Goal: Task Accomplishment & Management: Manage account settings

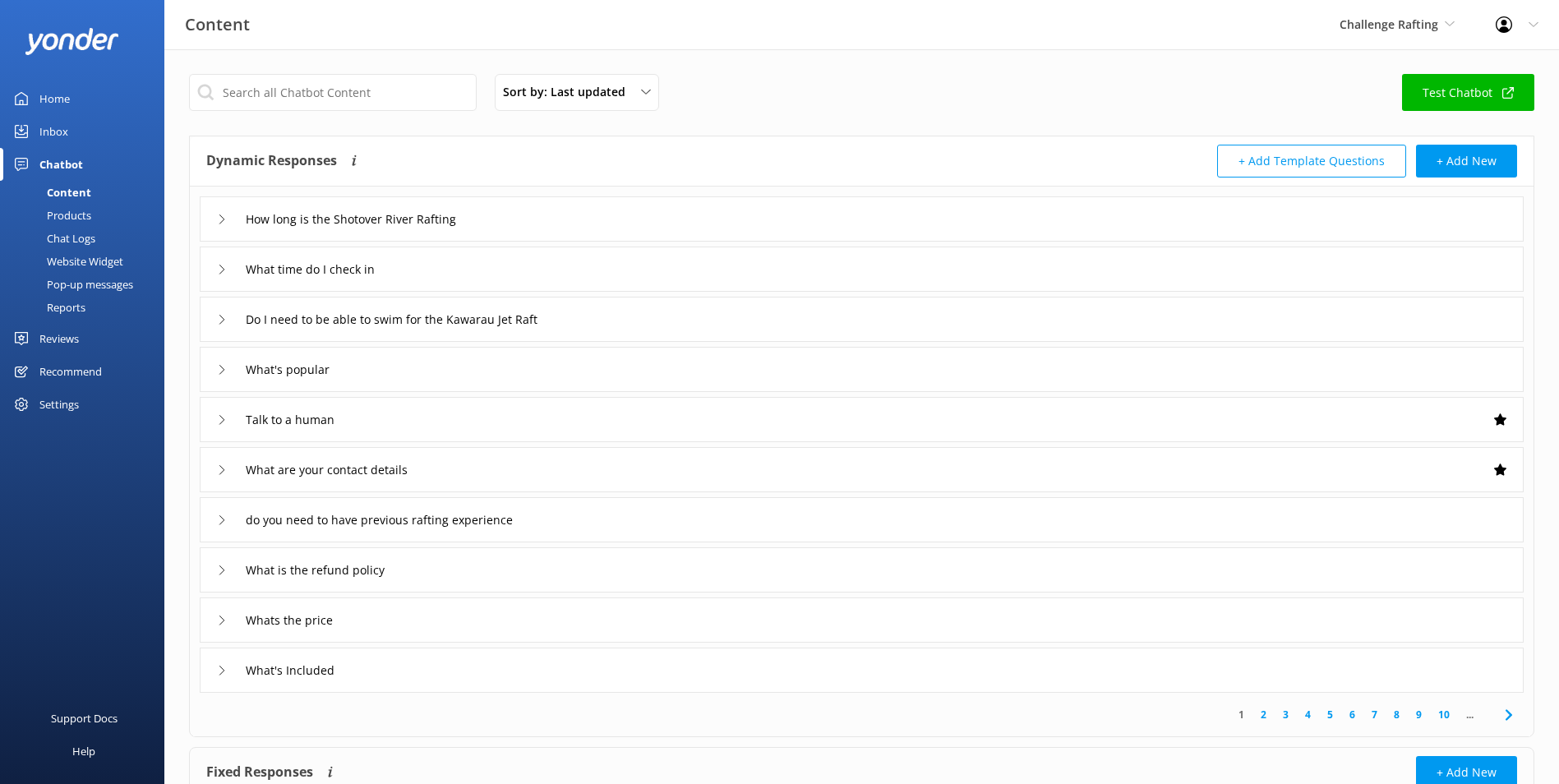
click at [64, 124] on div "Inbox" at bounding box center [54, 132] width 29 height 33
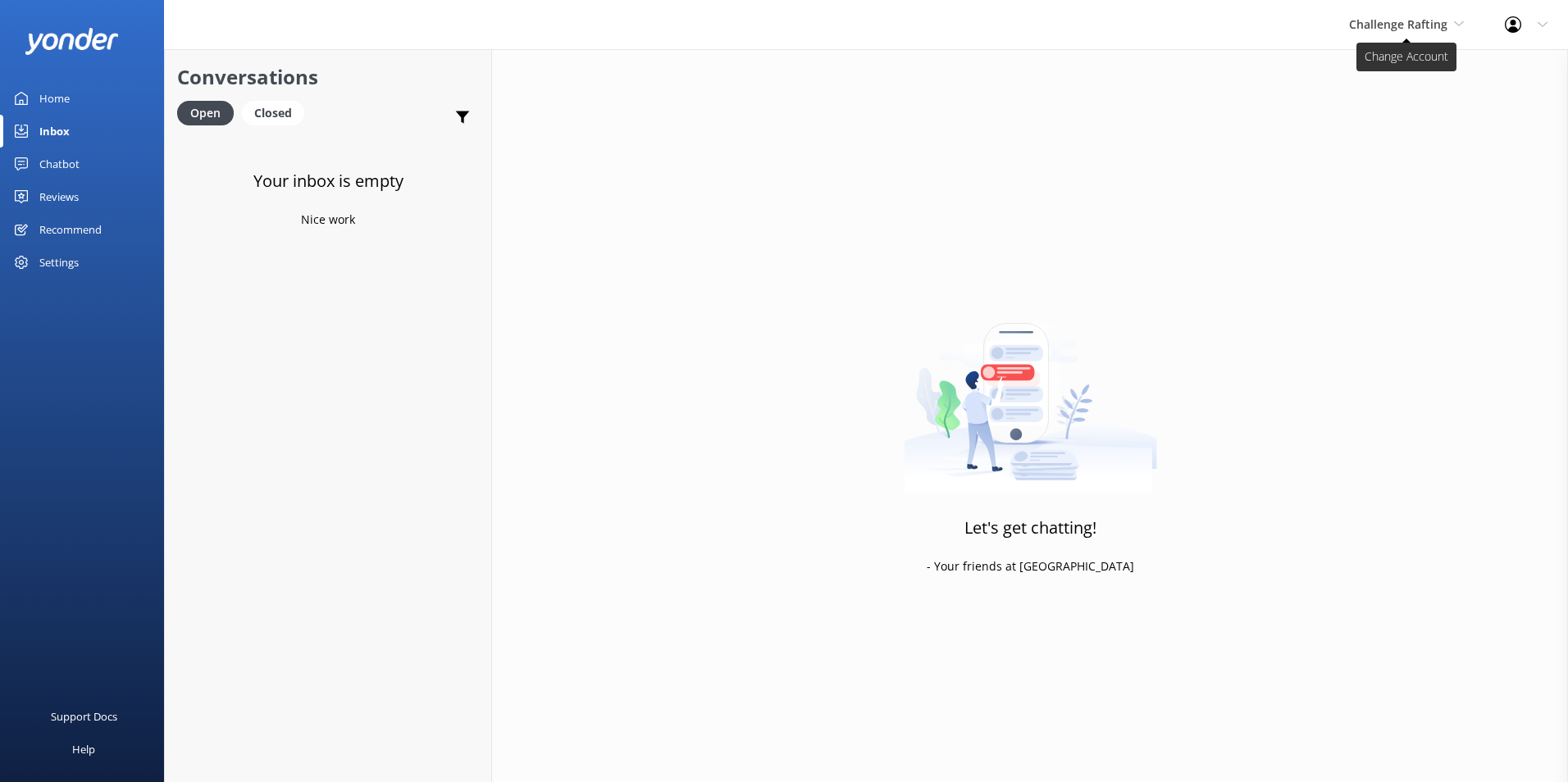
click at [1423, 28] on span "Challenge Rafting" at bounding box center [1398, 24] width 98 height 15
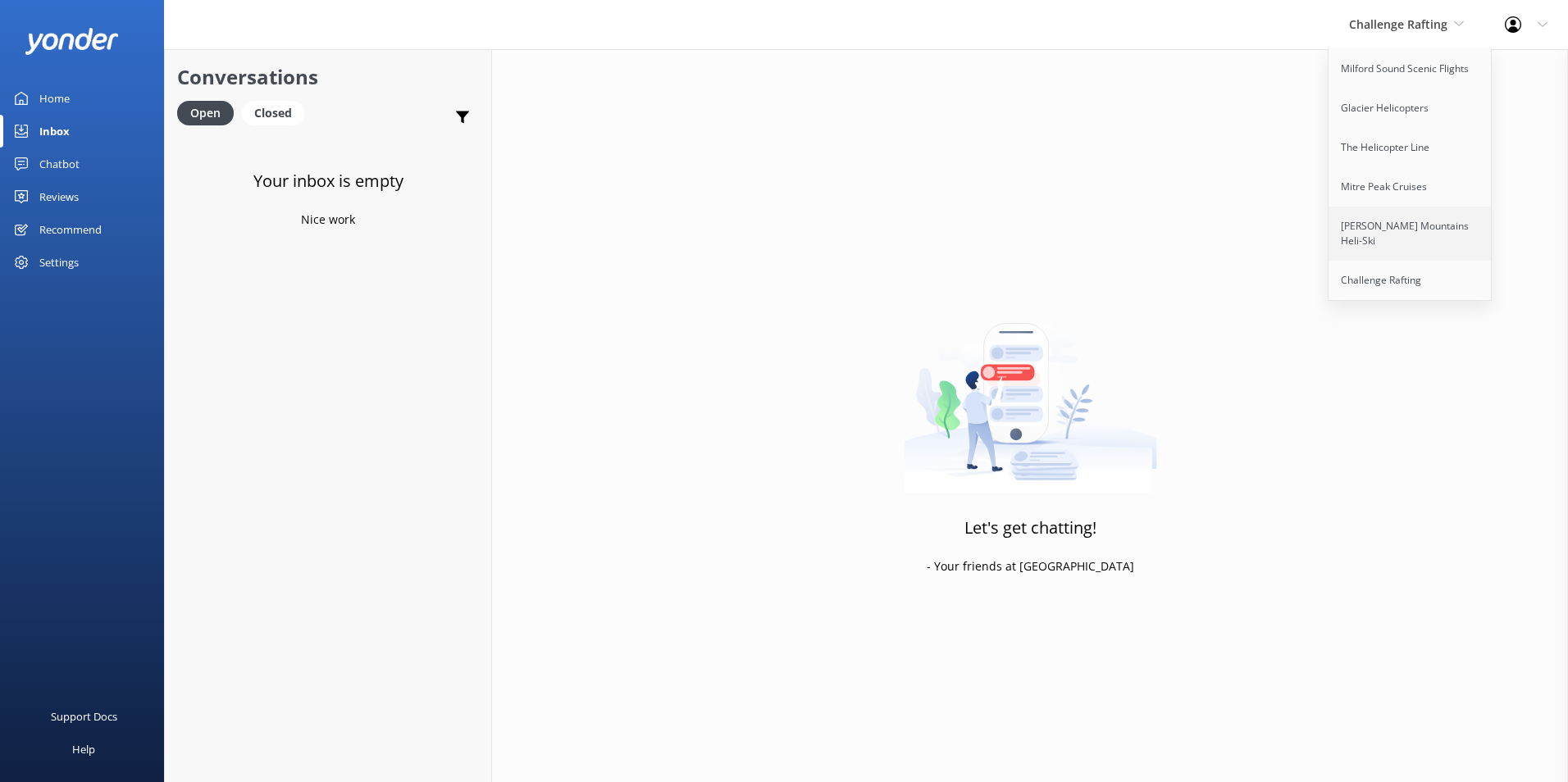
click at [1408, 221] on link "[PERSON_NAME] Mountains Heli-Ski" at bounding box center [1410, 234] width 164 height 54
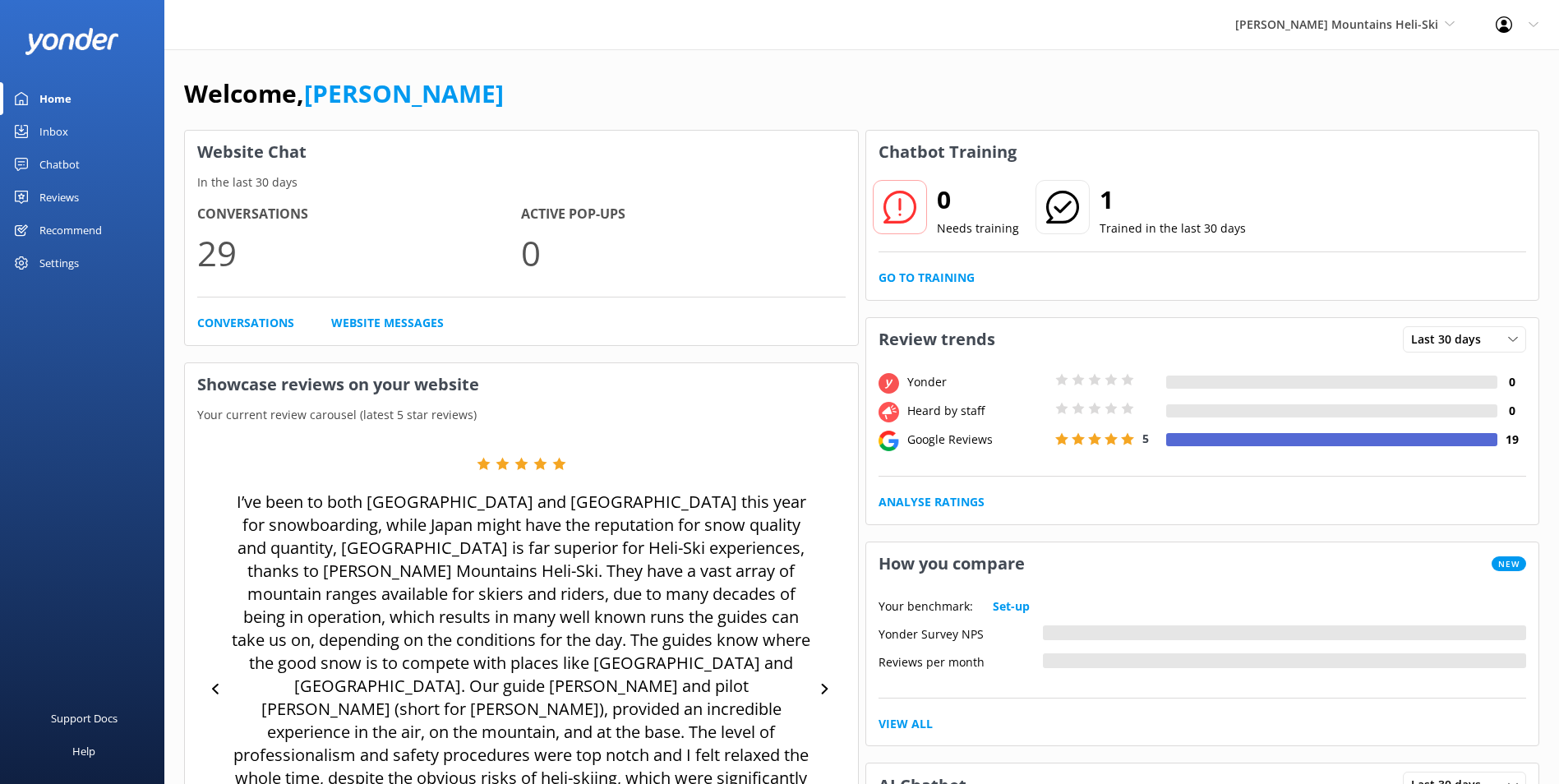
click at [60, 192] on div "Reviews" at bounding box center [58, 197] width 39 height 33
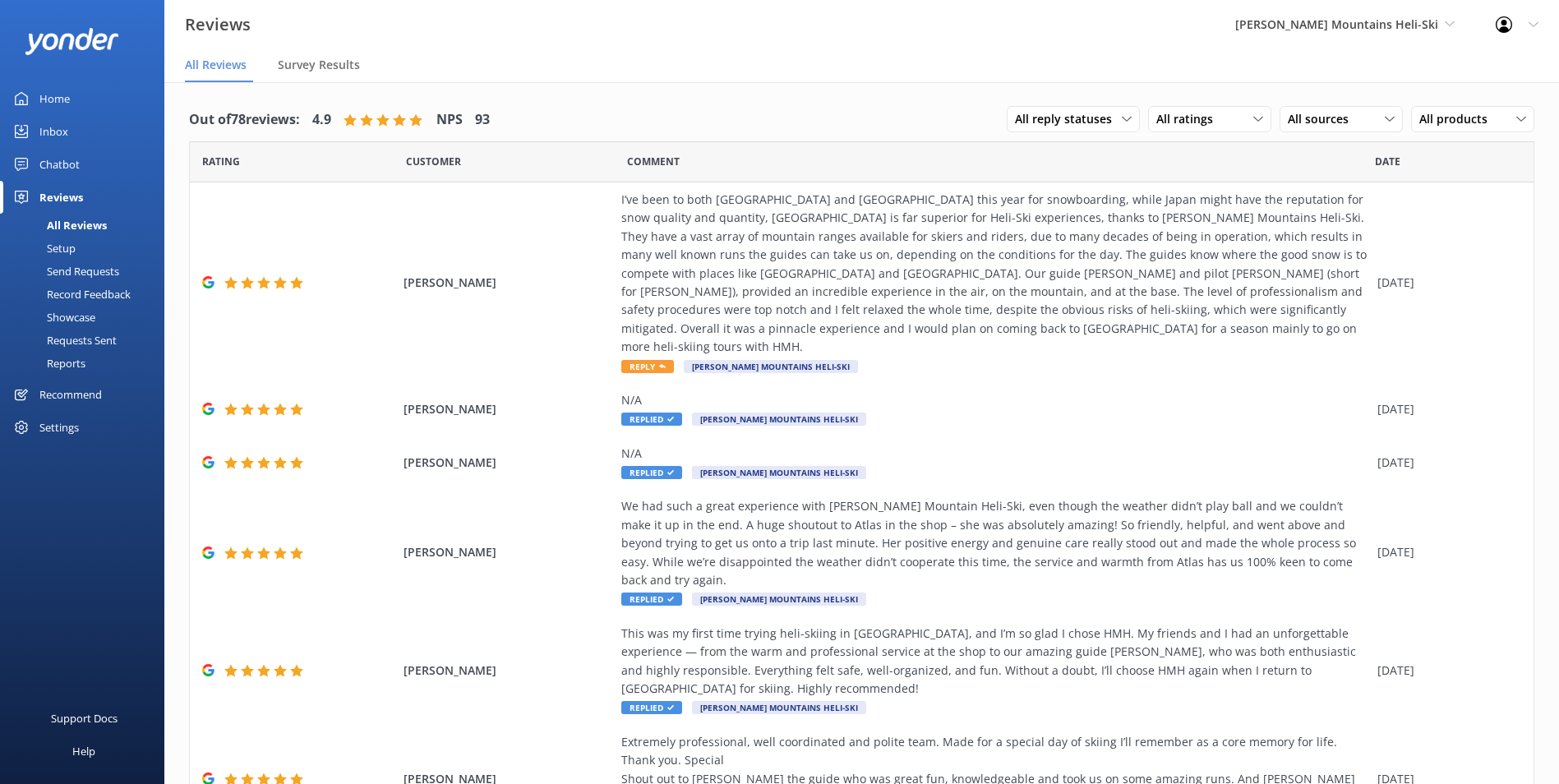
click at [84, 136] on link "Inbox" at bounding box center [82, 132] width 165 height 33
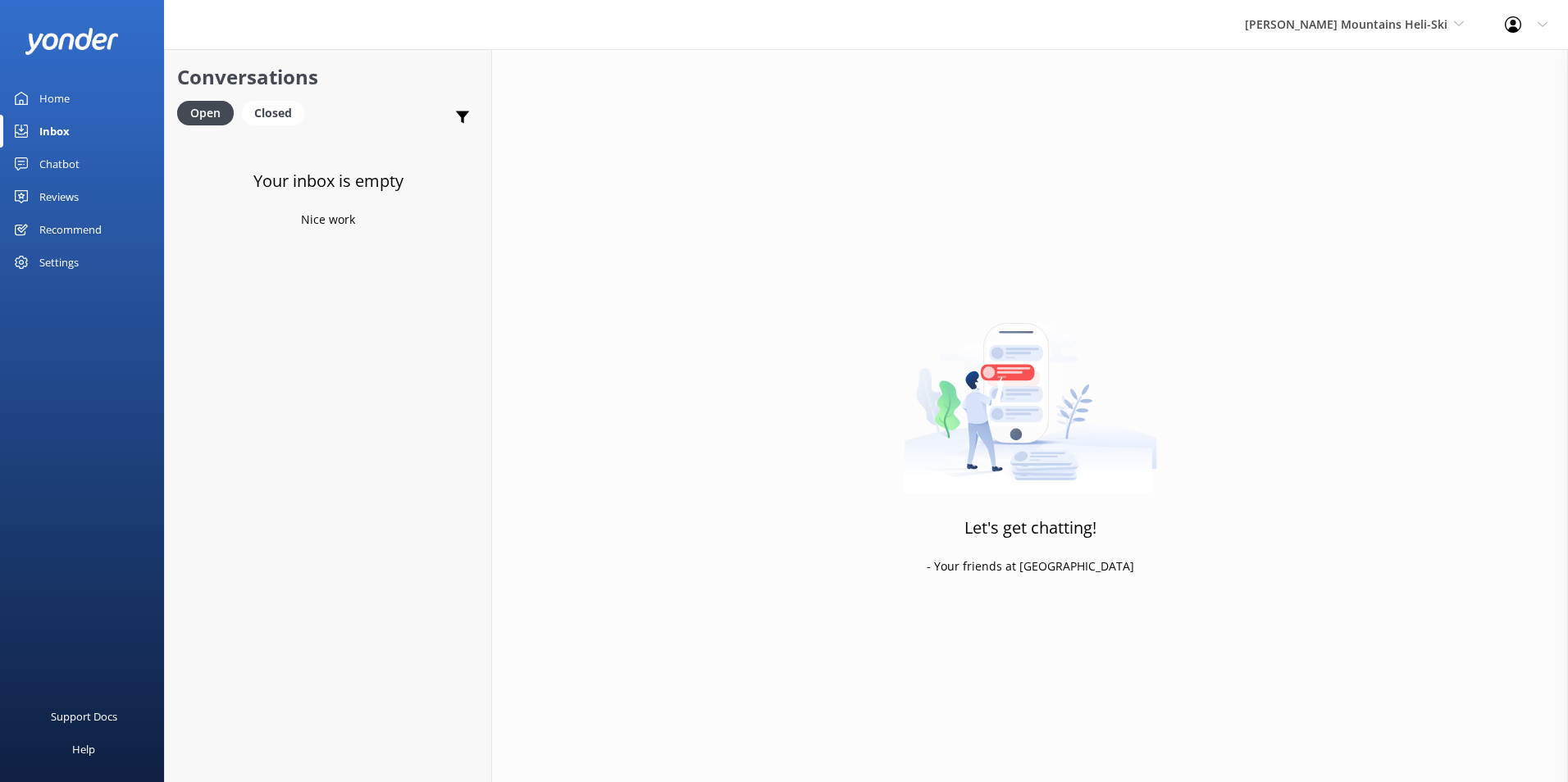
click at [1374, 35] on div "[PERSON_NAME] Mountains Heli-Ski Milford Sound Scenic Flights Glacier Helicopte…" at bounding box center [1354, 24] width 260 height 49
click at [1381, 112] on link "Glacier Helicopters" at bounding box center [1306, 108] width 164 height 39
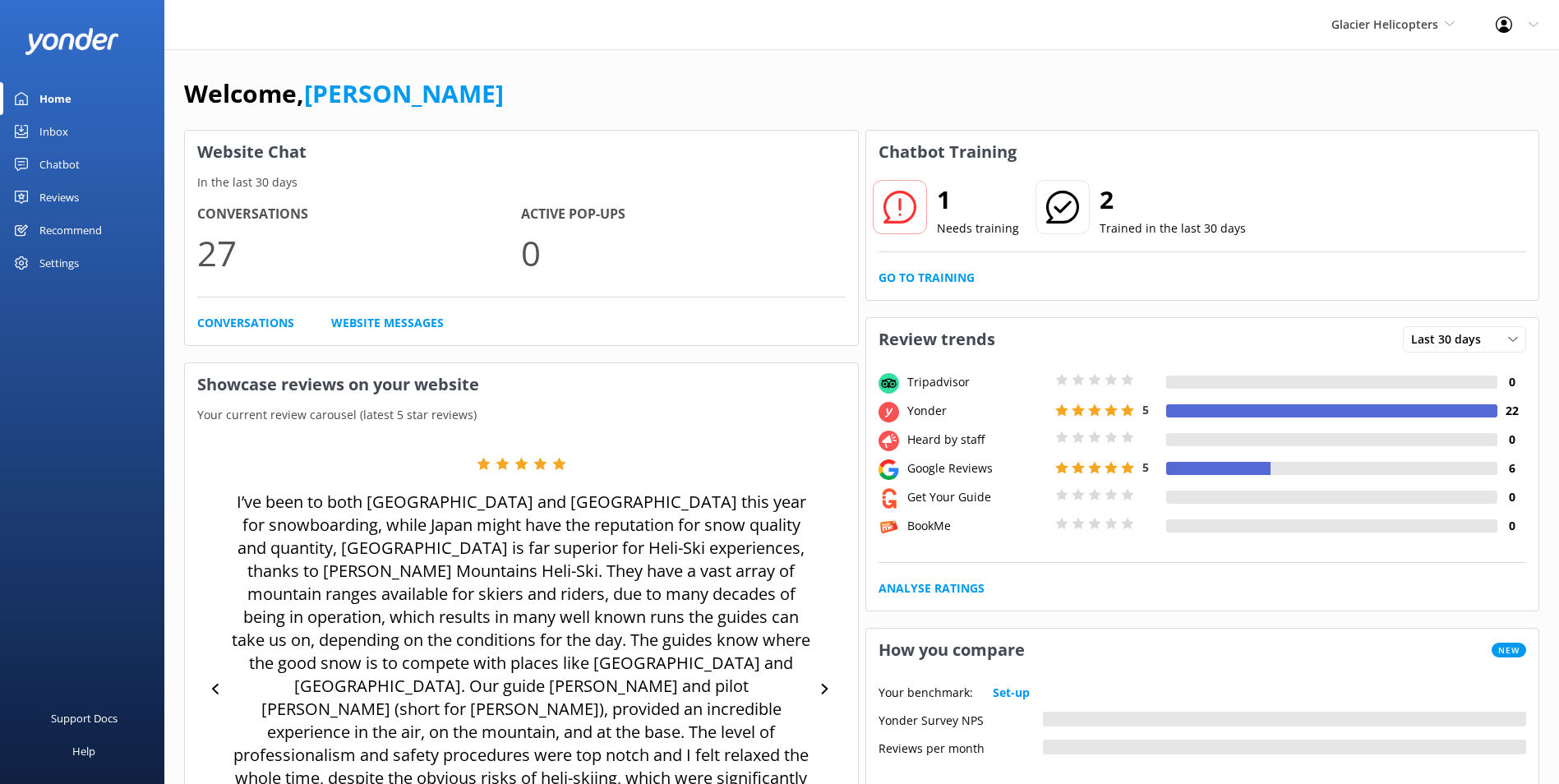
click at [104, 124] on link "Inbox" at bounding box center [82, 132] width 165 height 33
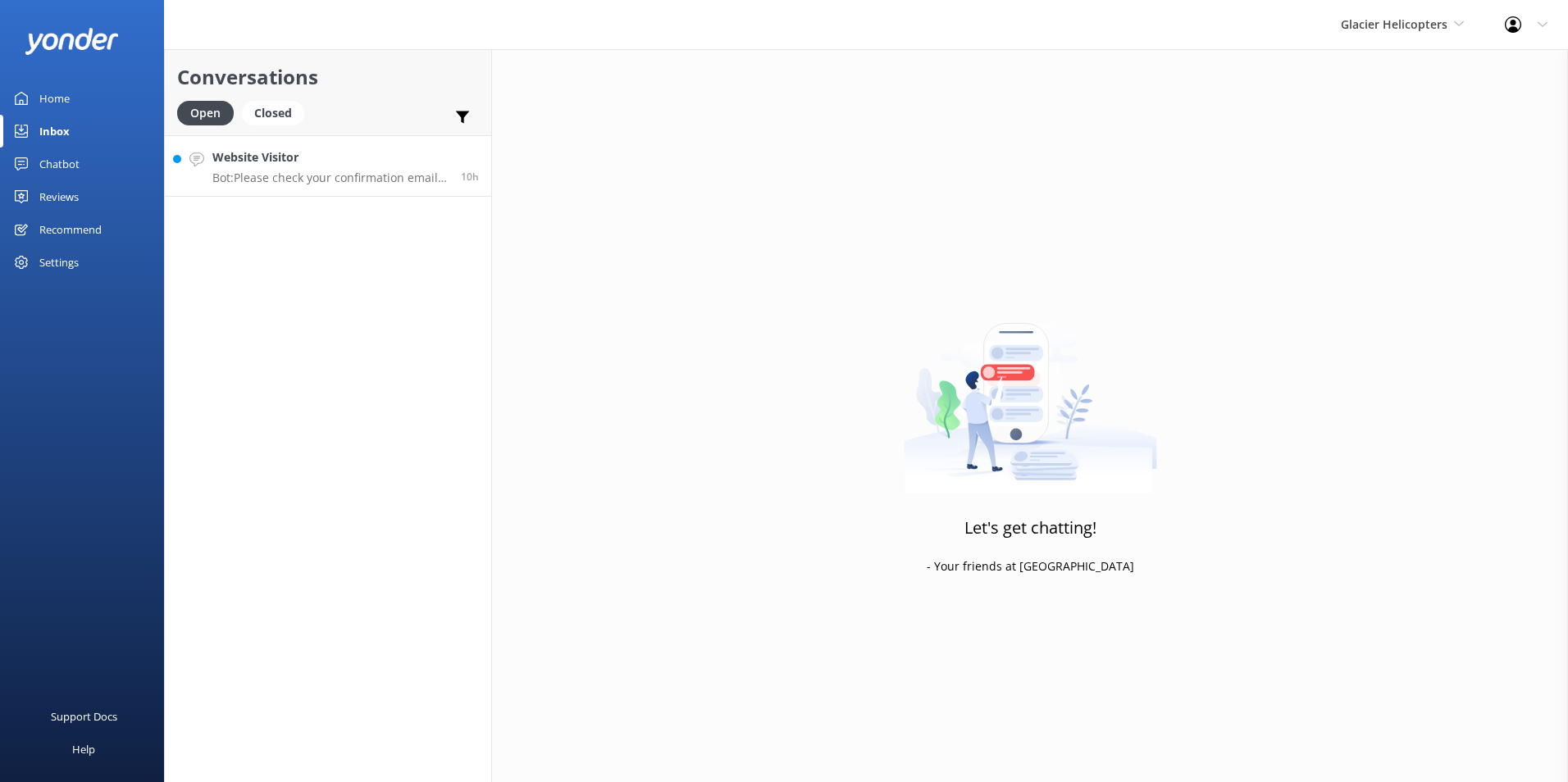
click at [302, 177] on p "Bot: Please check your confirmation email for your departure base. Our check-in…" at bounding box center [330, 178] width 236 height 15
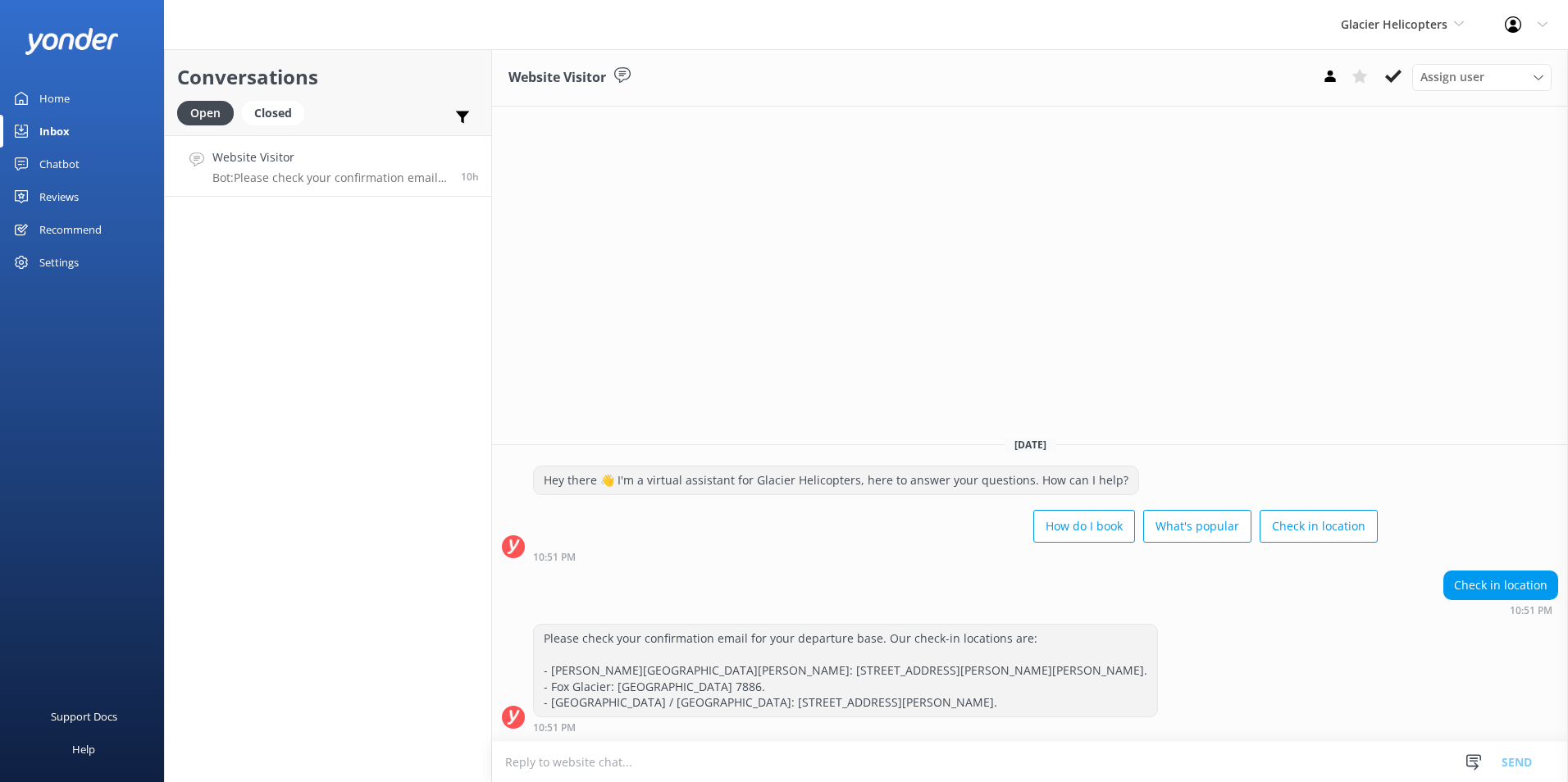
click at [1404, 73] on button at bounding box center [1393, 75] width 30 height 24
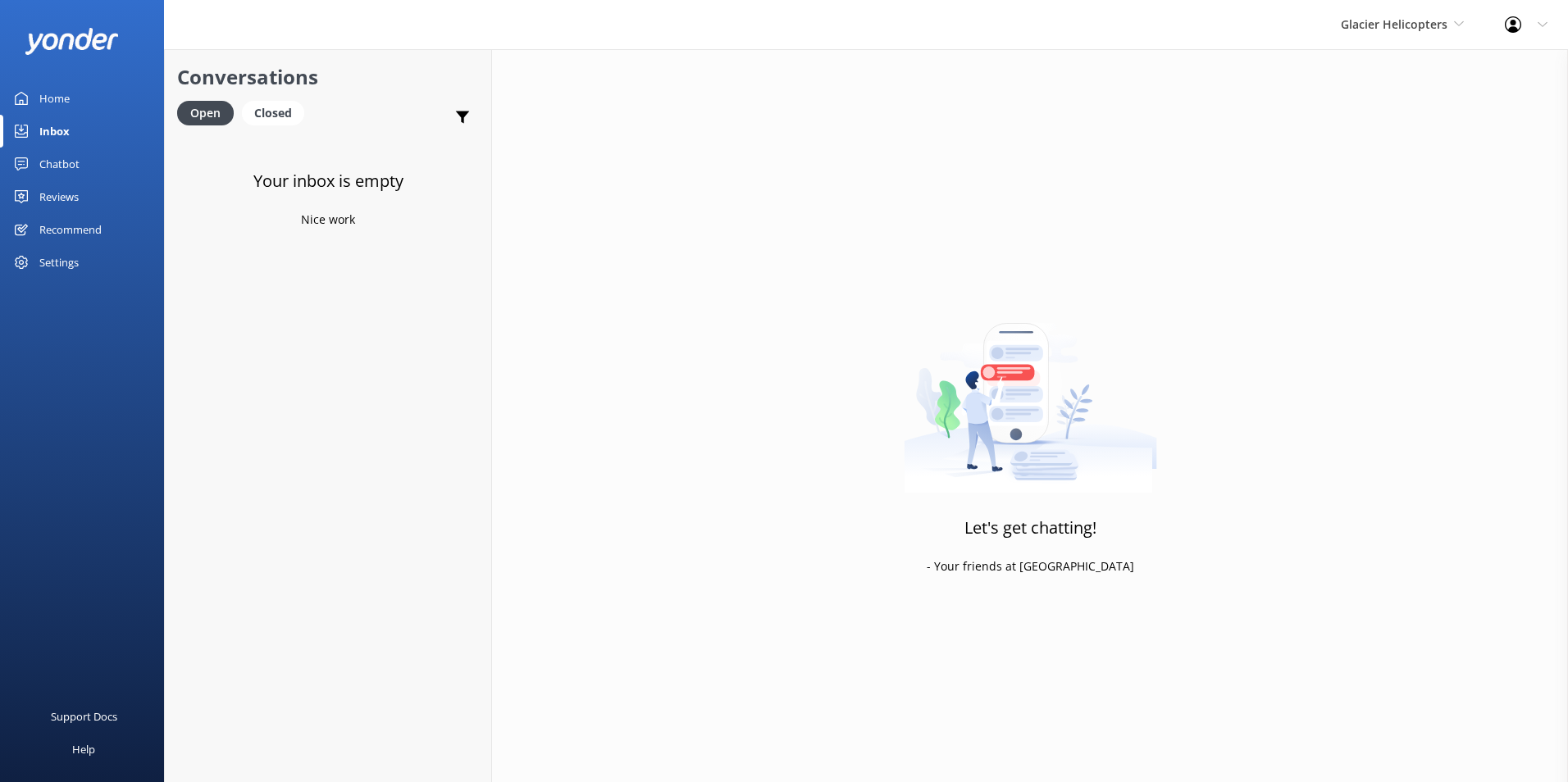
click at [73, 194] on div "Reviews" at bounding box center [58, 197] width 39 height 33
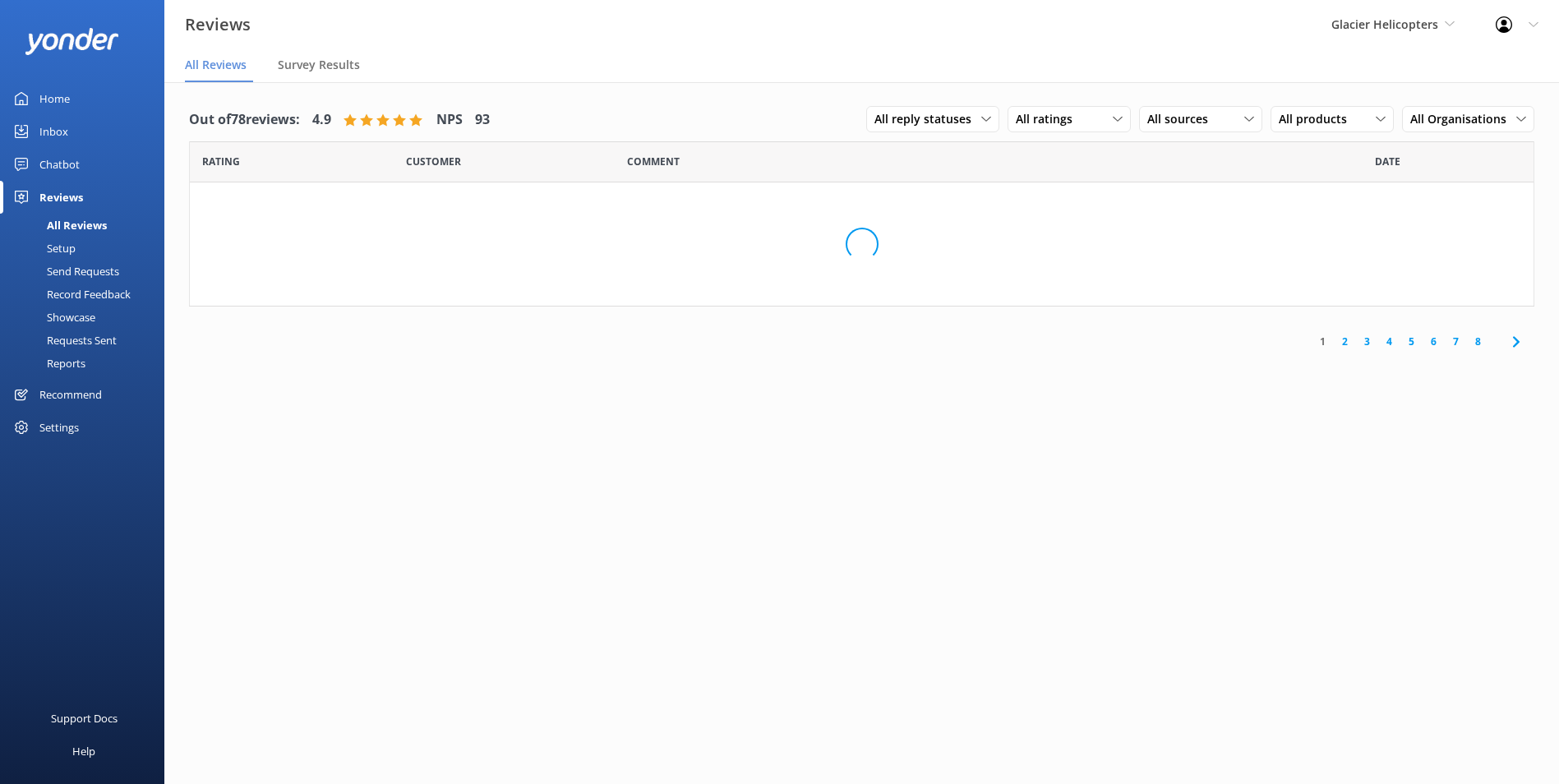
click at [70, 165] on div "Chatbot" at bounding box center [59, 165] width 40 height 33
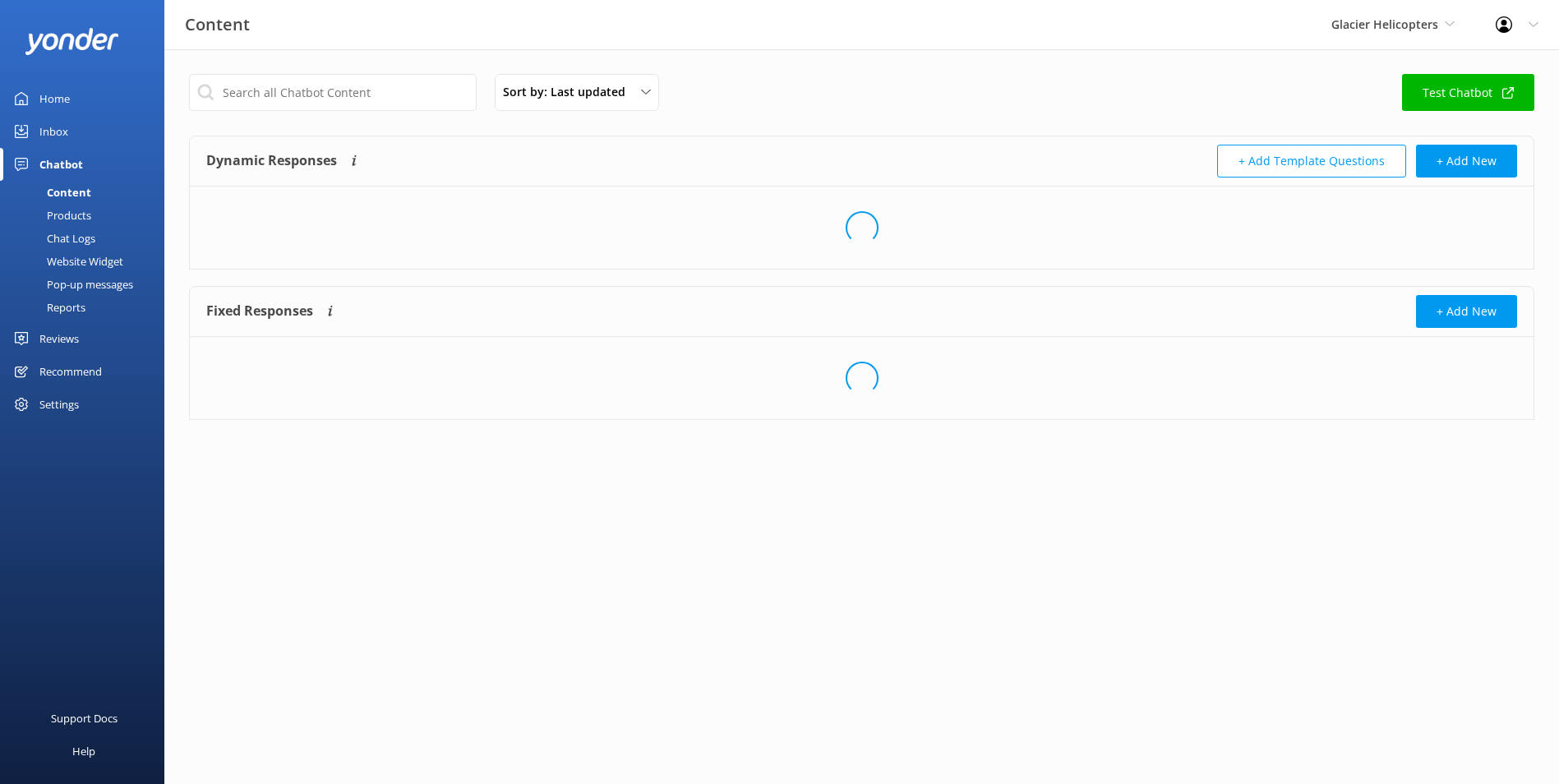
click at [58, 116] on div "Inbox" at bounding box center [54, 132] width 29 height 33
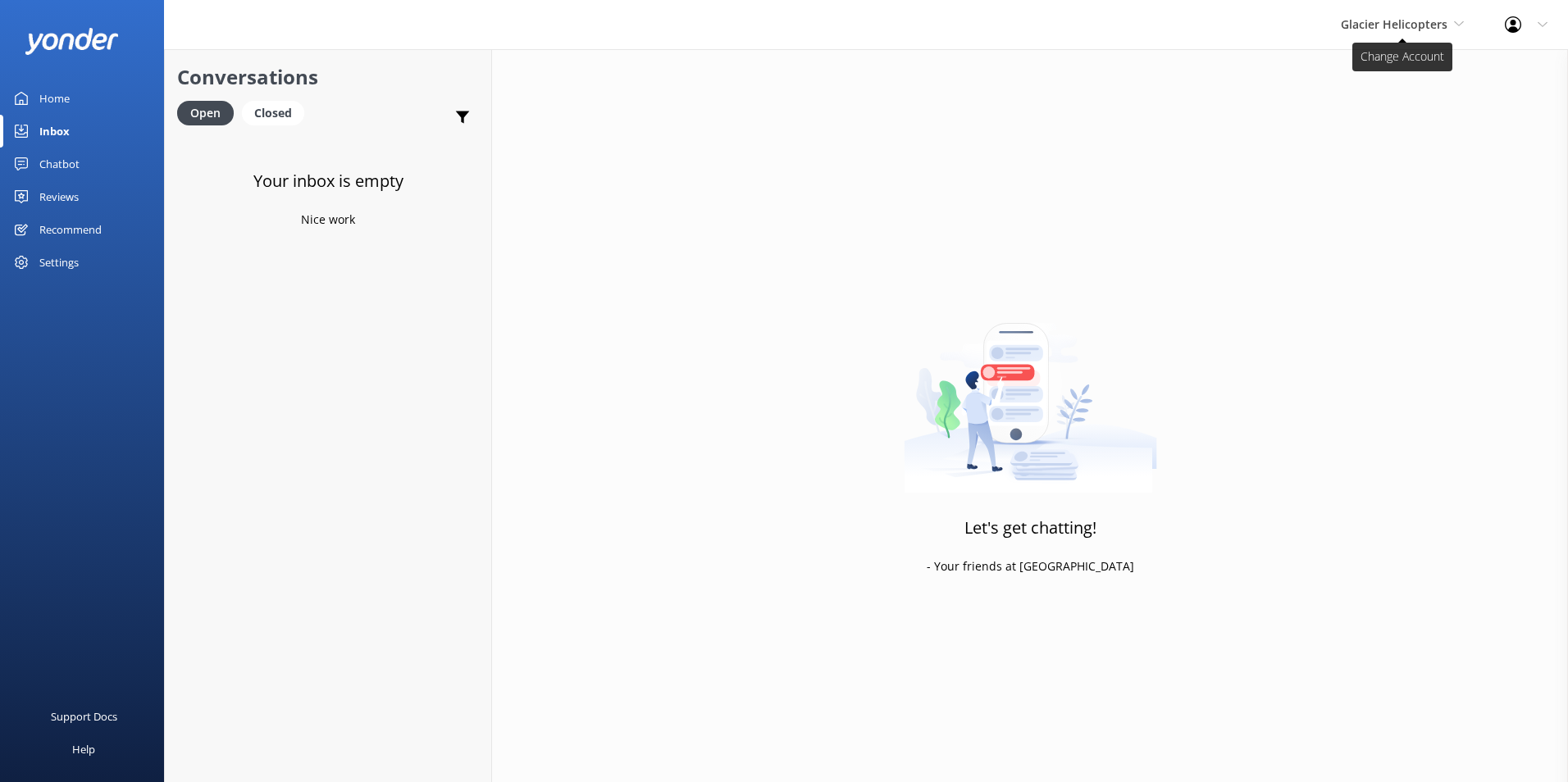
click at [1400, 25] on span "Glacier Helicopters" at bounding box center [1393, 24] width 106 height 15
click at [77, 104] on link "Home" at bounding box center [82, 98] width 164 height 33
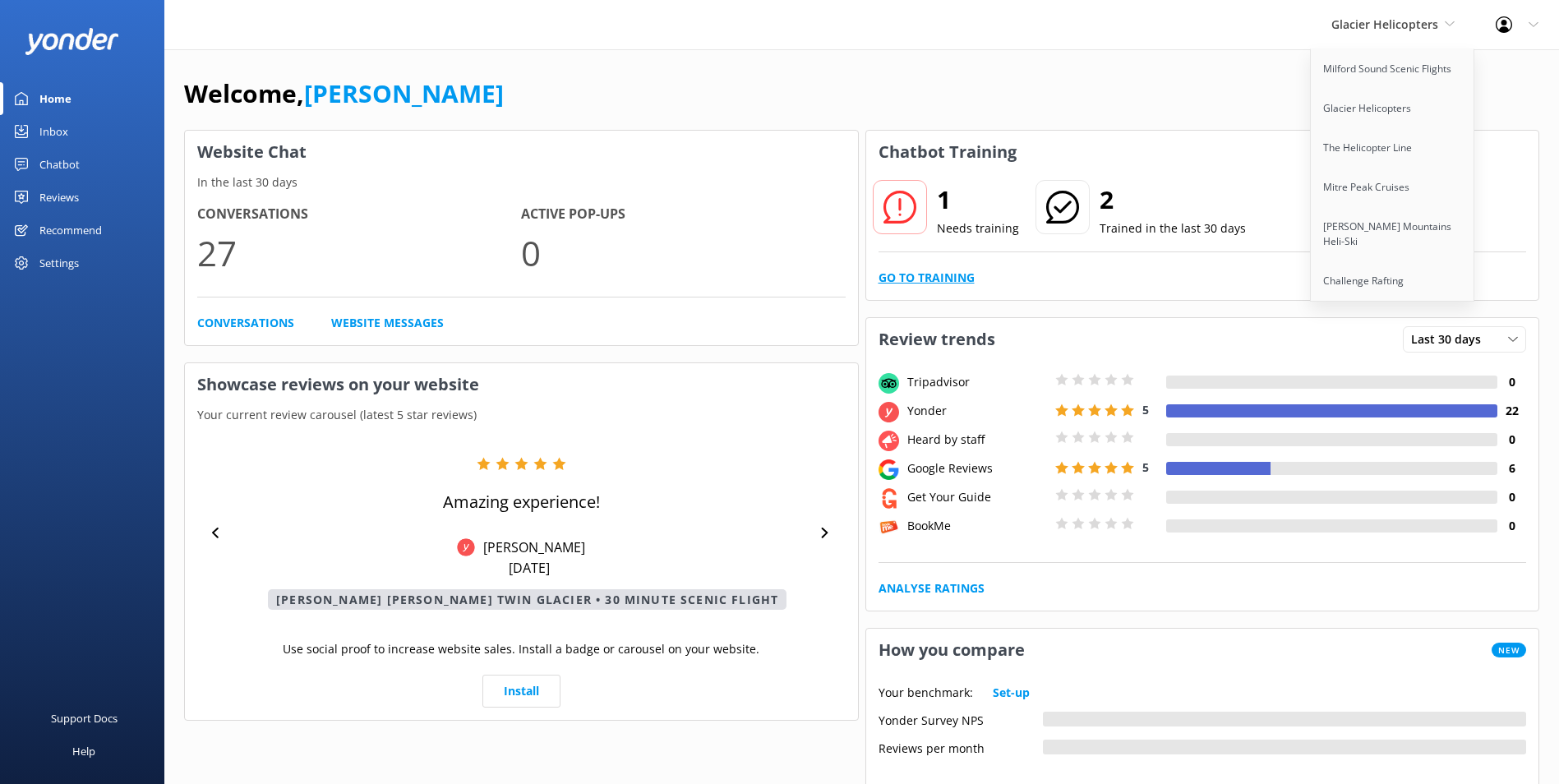
click at [968, 276] on link "Go to Training" at bounding box center [927, 277] width 96 height 18
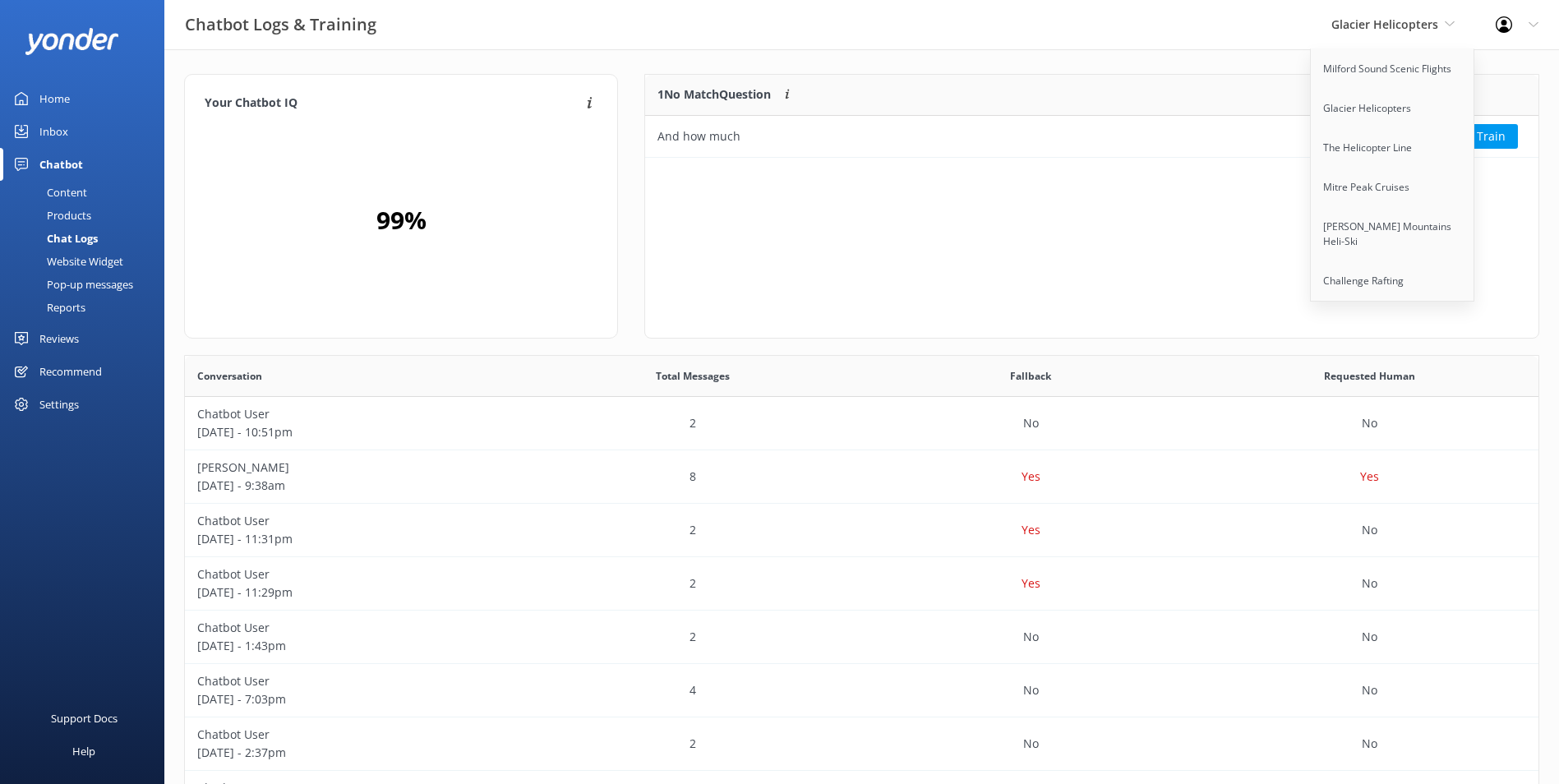
scroll to position [564, 1342]
click at [1514, 80] on div at bounding box center [1448, 95] width 182 height 41
click at [1252, 49] on div "Chatbot Logs & Training Glacier Helicopters Milford Sound Scenic Flights Glacie…" at bounding box center [780, 25] width 1559 height 50
click at [1441, 30] on span "Glacier Helicopters" at bounding box center [1393, 25] width 124 height 18
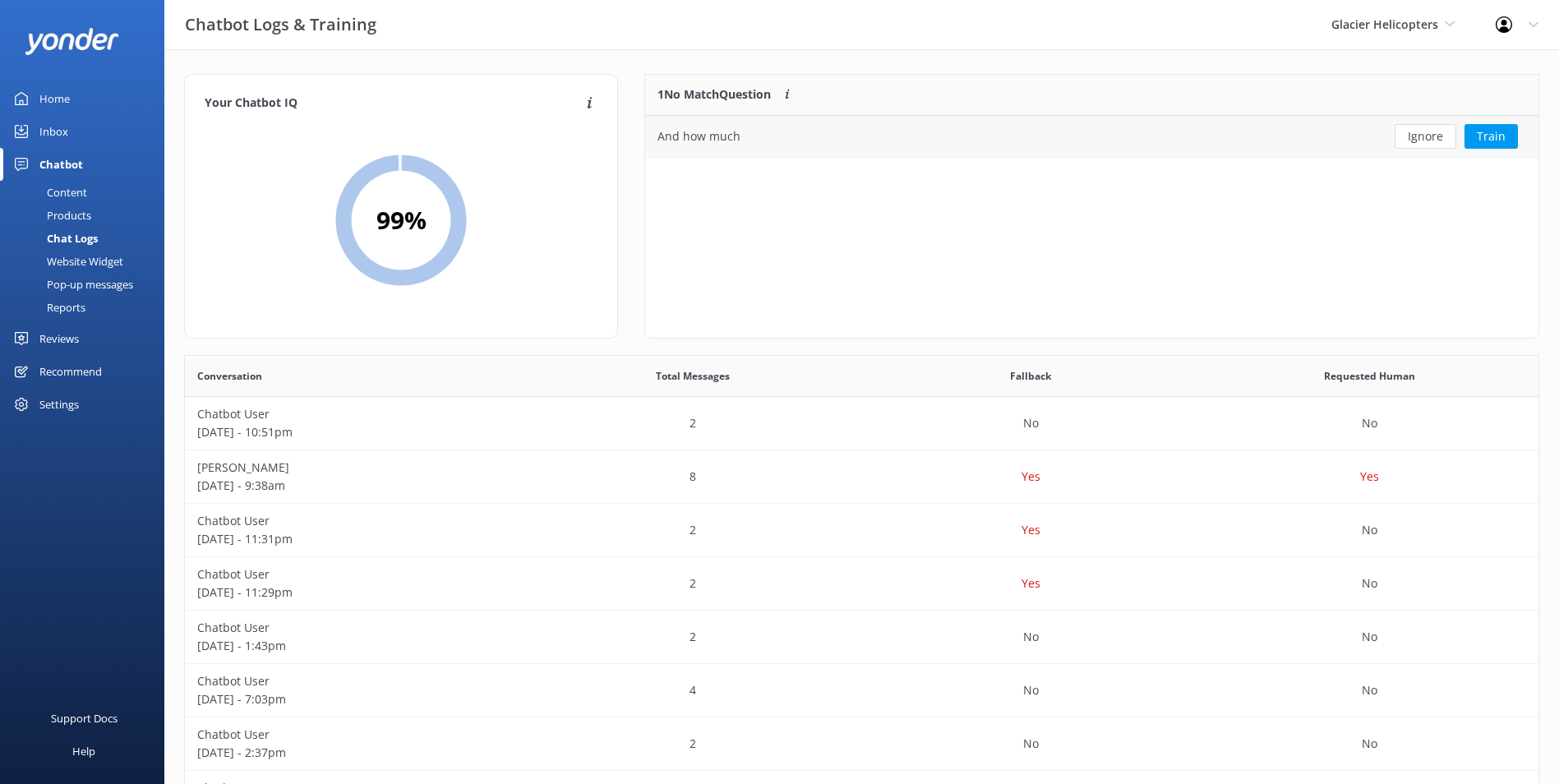
click at [1423, 123] on div "Ignore Train" at bounding box center [1448, 136] width 182 height 41
click at [1428, 16] on span "Glacier Helicopters" at bounding box center [1384, 24] width 106 height 15
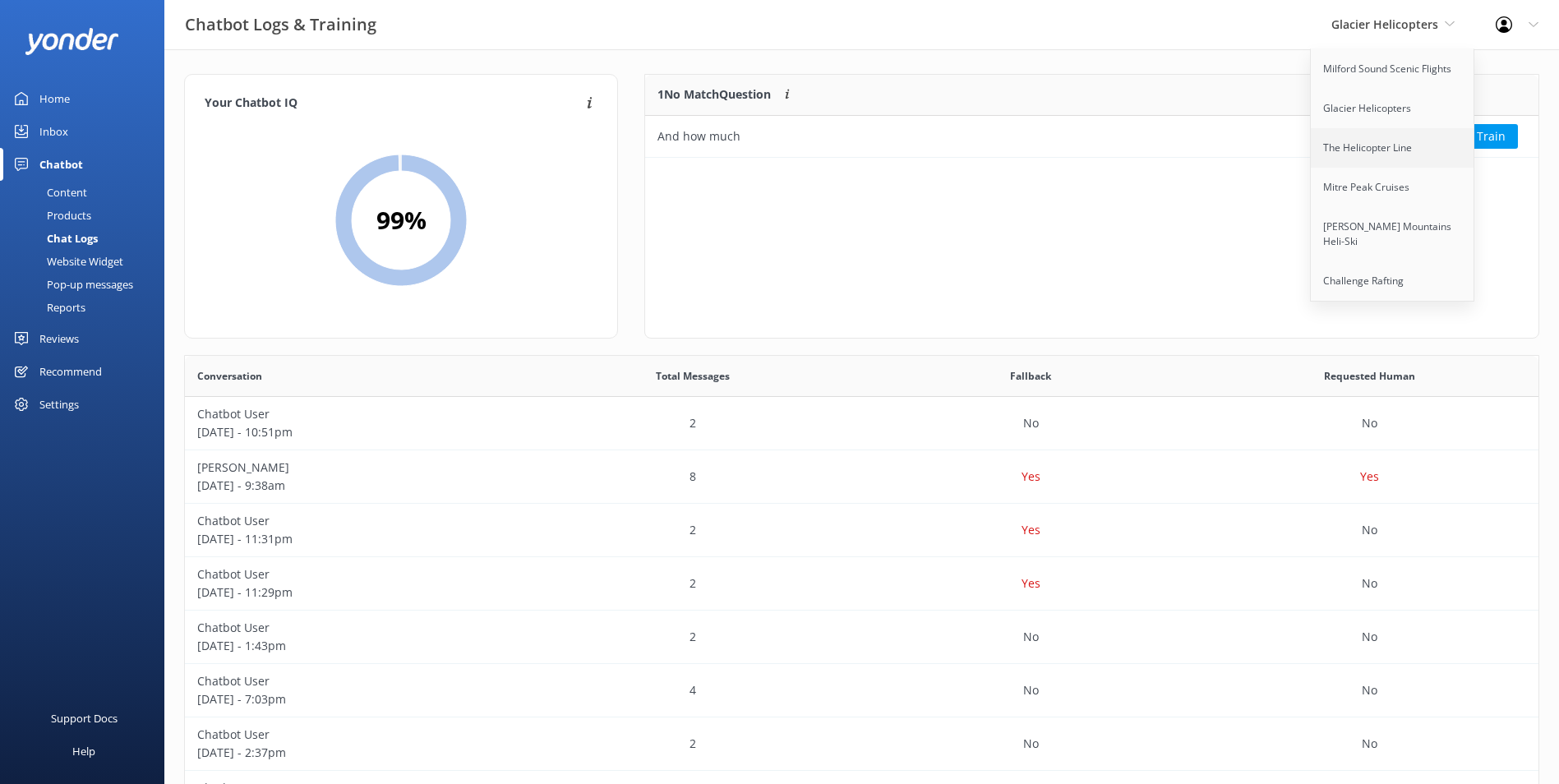
click at [1448, 138] on link "The Helicopter Line" at bounding box center [1393, 147] width 165 height 39
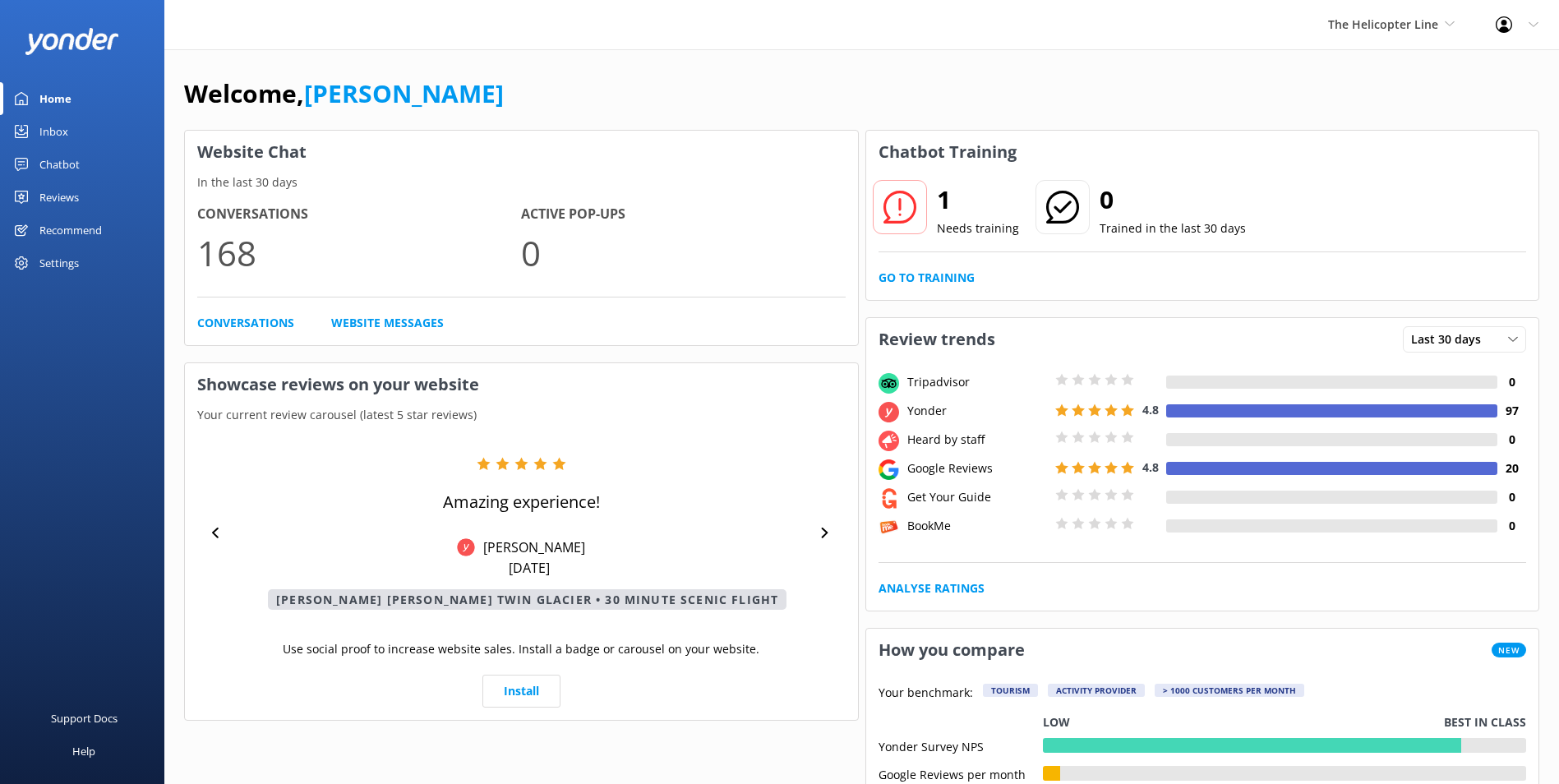
click at [977, 270] on div "1 Needs training 0 Trained in the last 30 days Go to Training" at bounding box center [1202, 236] width 673 height 126
click at [970, 276] on link "Go to Training" at bounding box center [927, 277] width 96 height 18
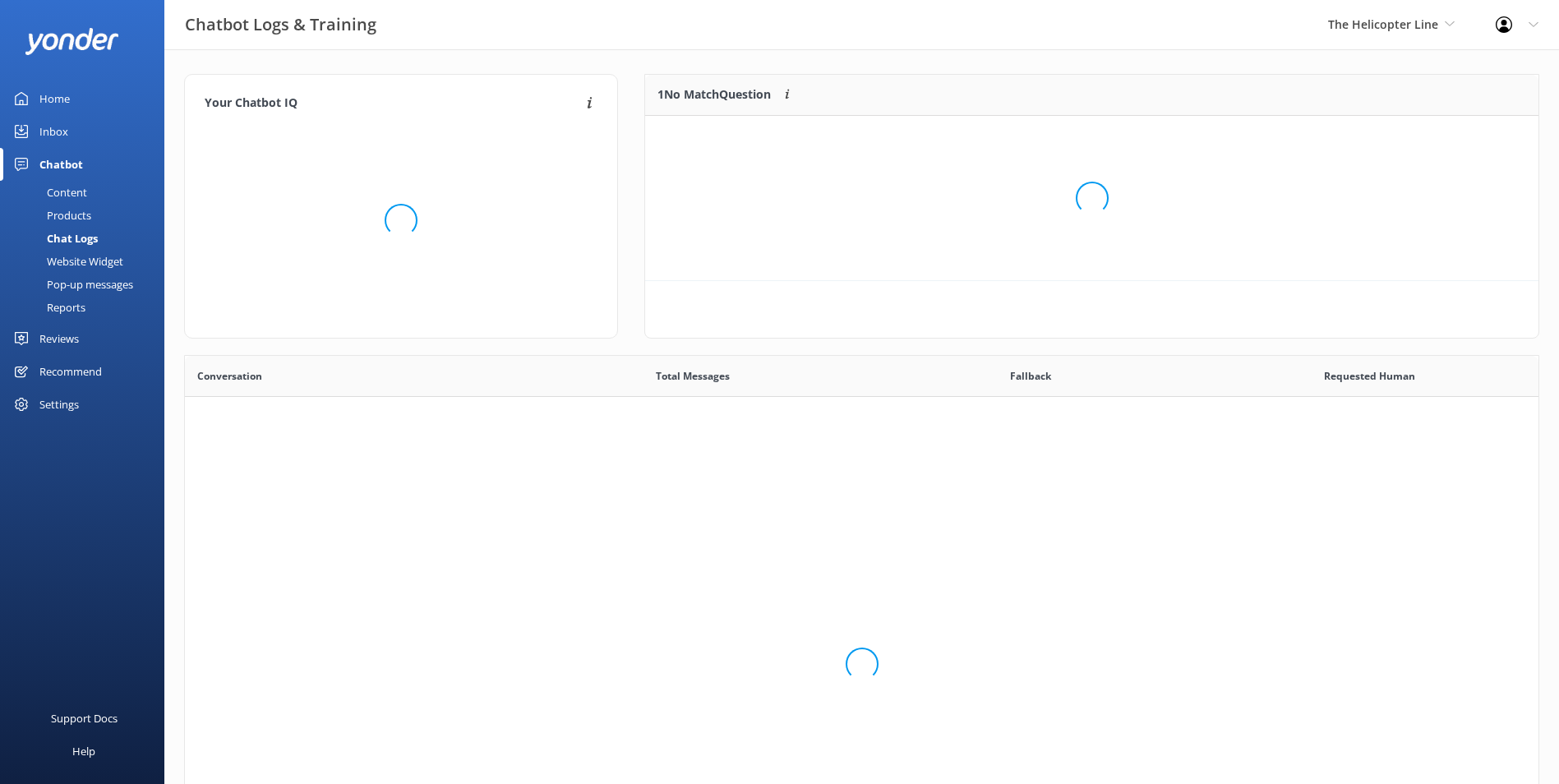
scroll to position [564, 1342]
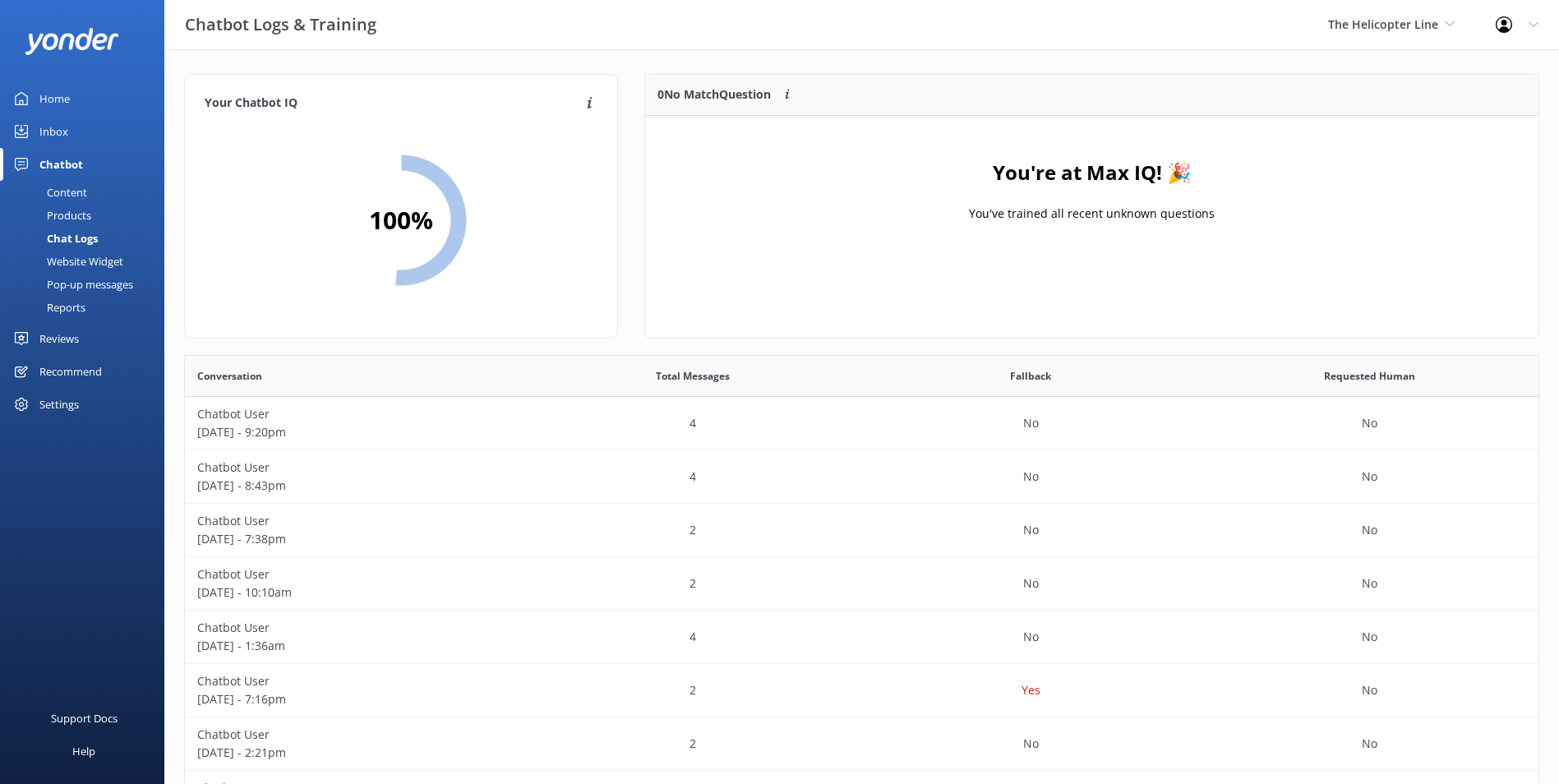
click at [49, 126] on div "Inbox" at bounding box center [54, 132] width 29 height 33
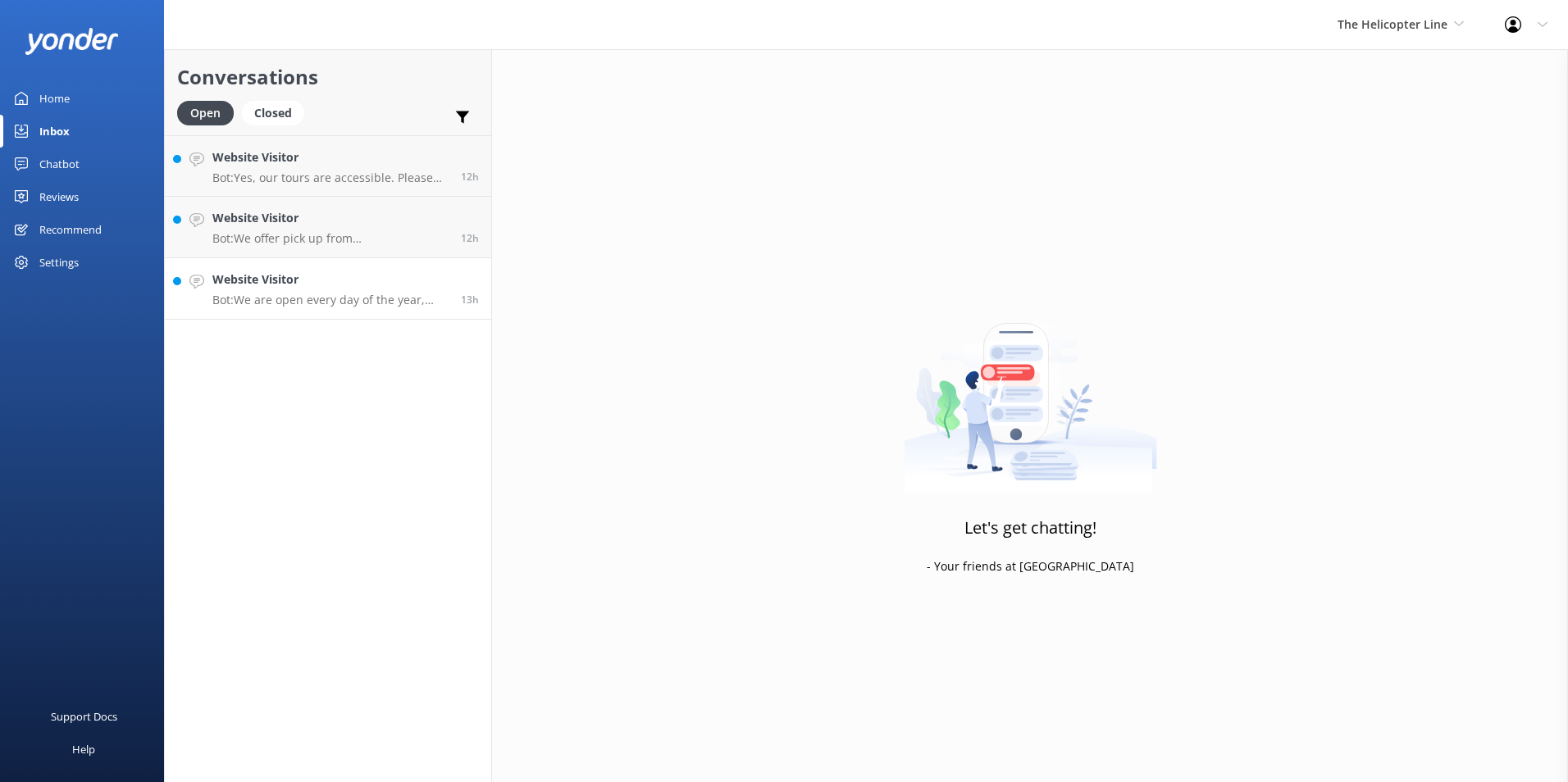
click at [417, 295] on p "Bot: We are open every day of the year, including the Christmas period." at bounding box center [330, 300] width 236 height 15
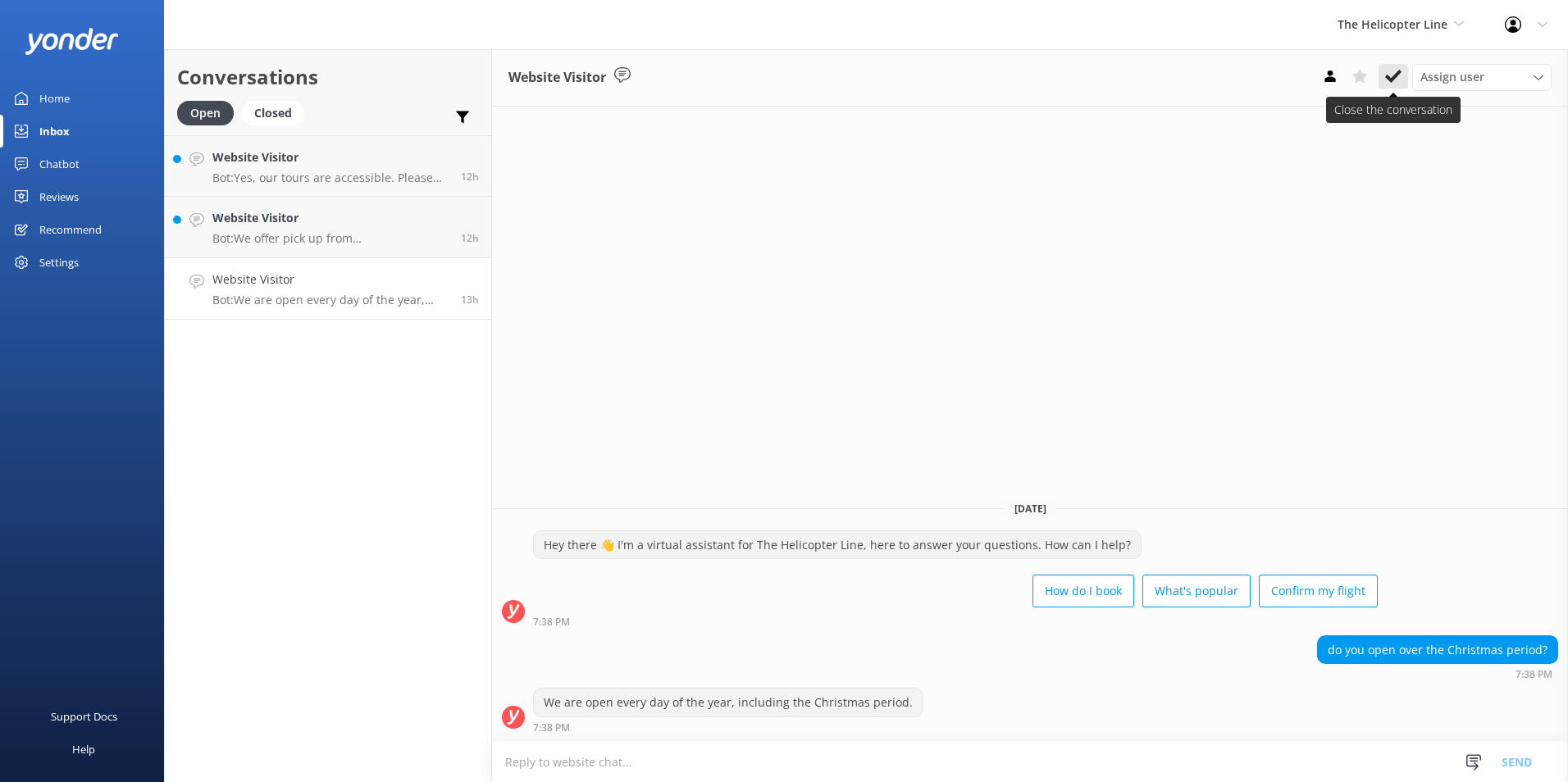
click at [1387, 80] on use at bounding box center [1393, 76] width 16 height 13
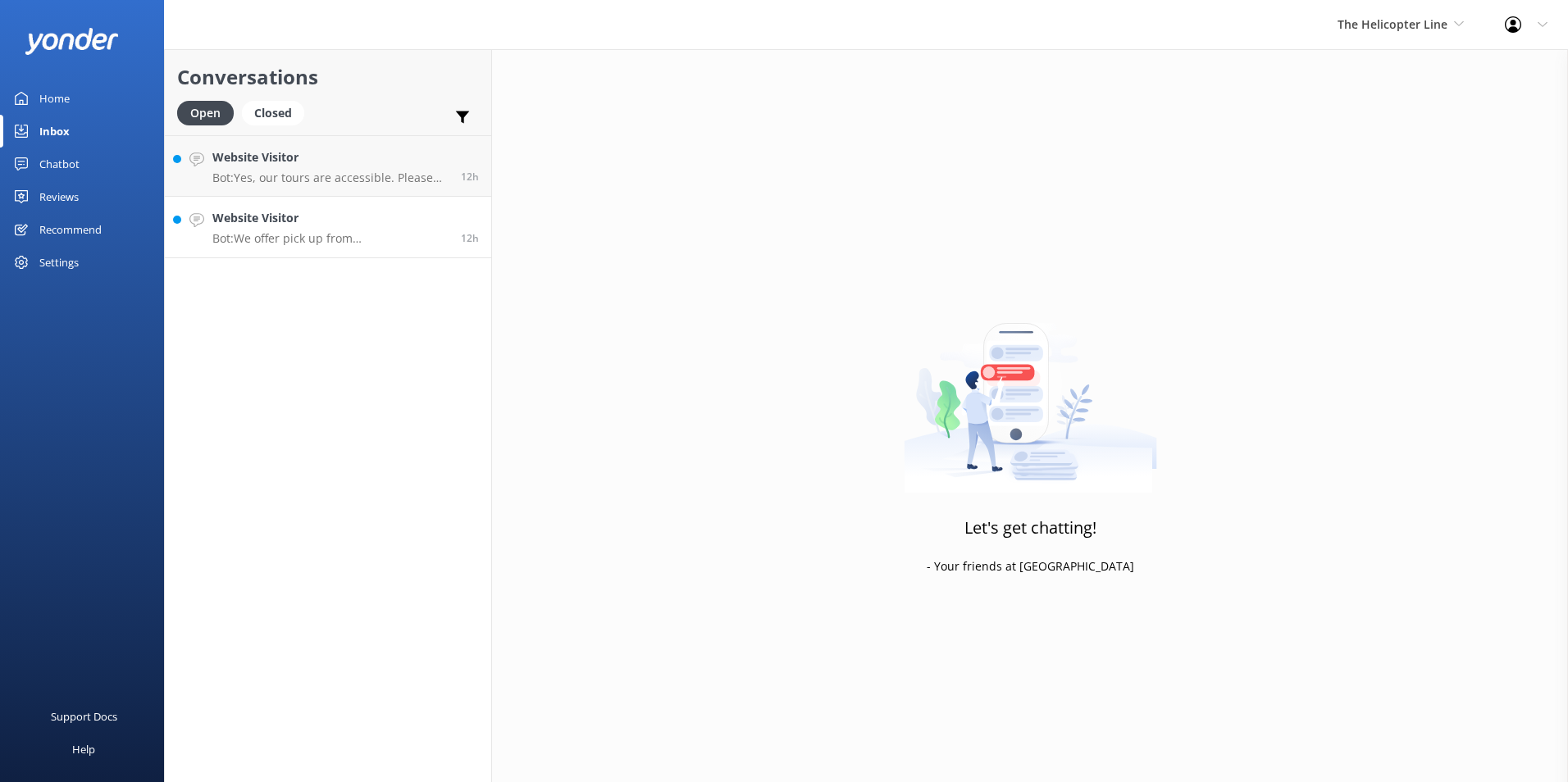
click at [396, 211] on h4 "Website Visitor" at bounding box center [330, 218] width 236 height 18
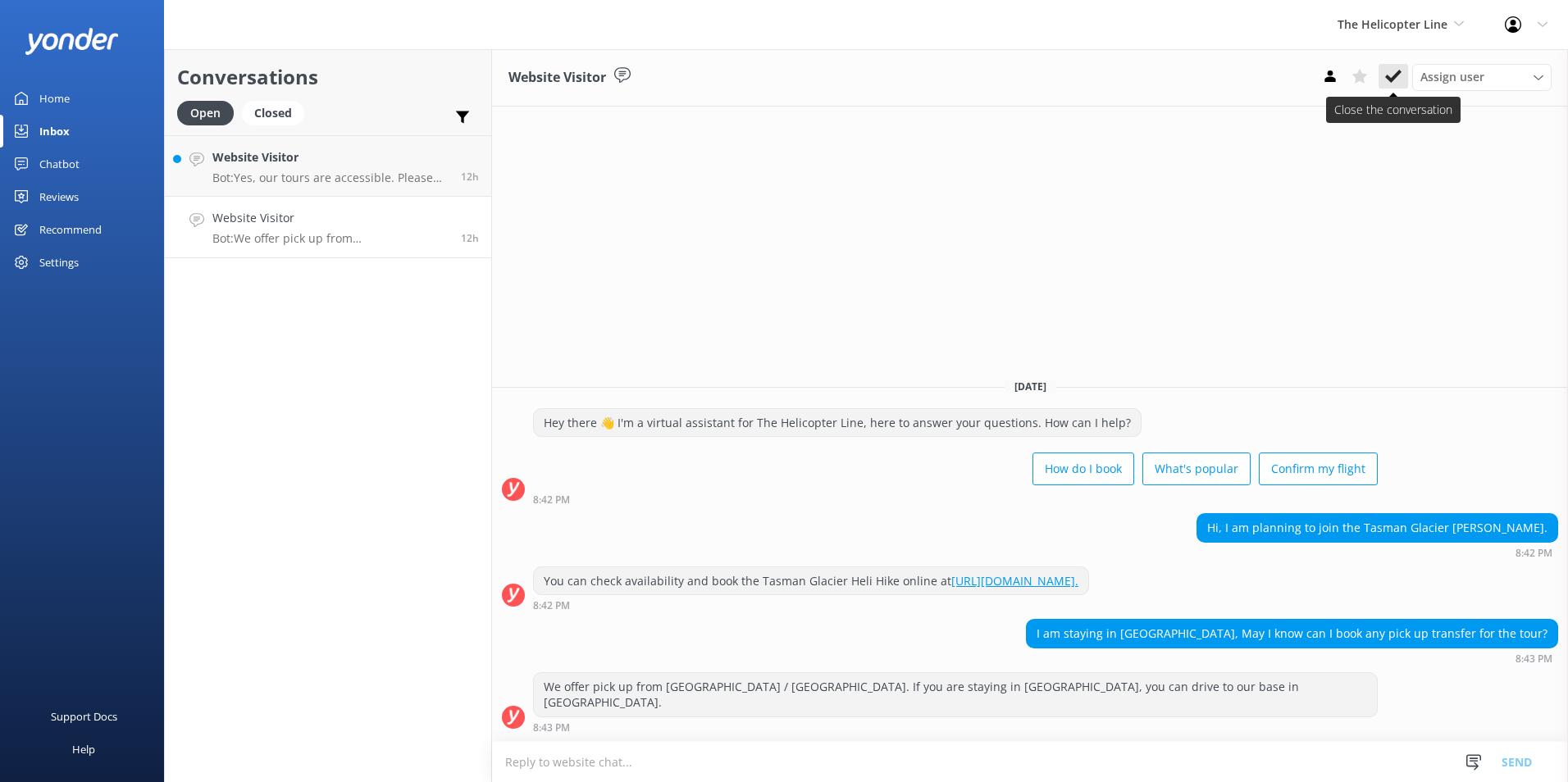
click at [1385, 75] on icon at bounding box center [1393, 76] width 16 height 16
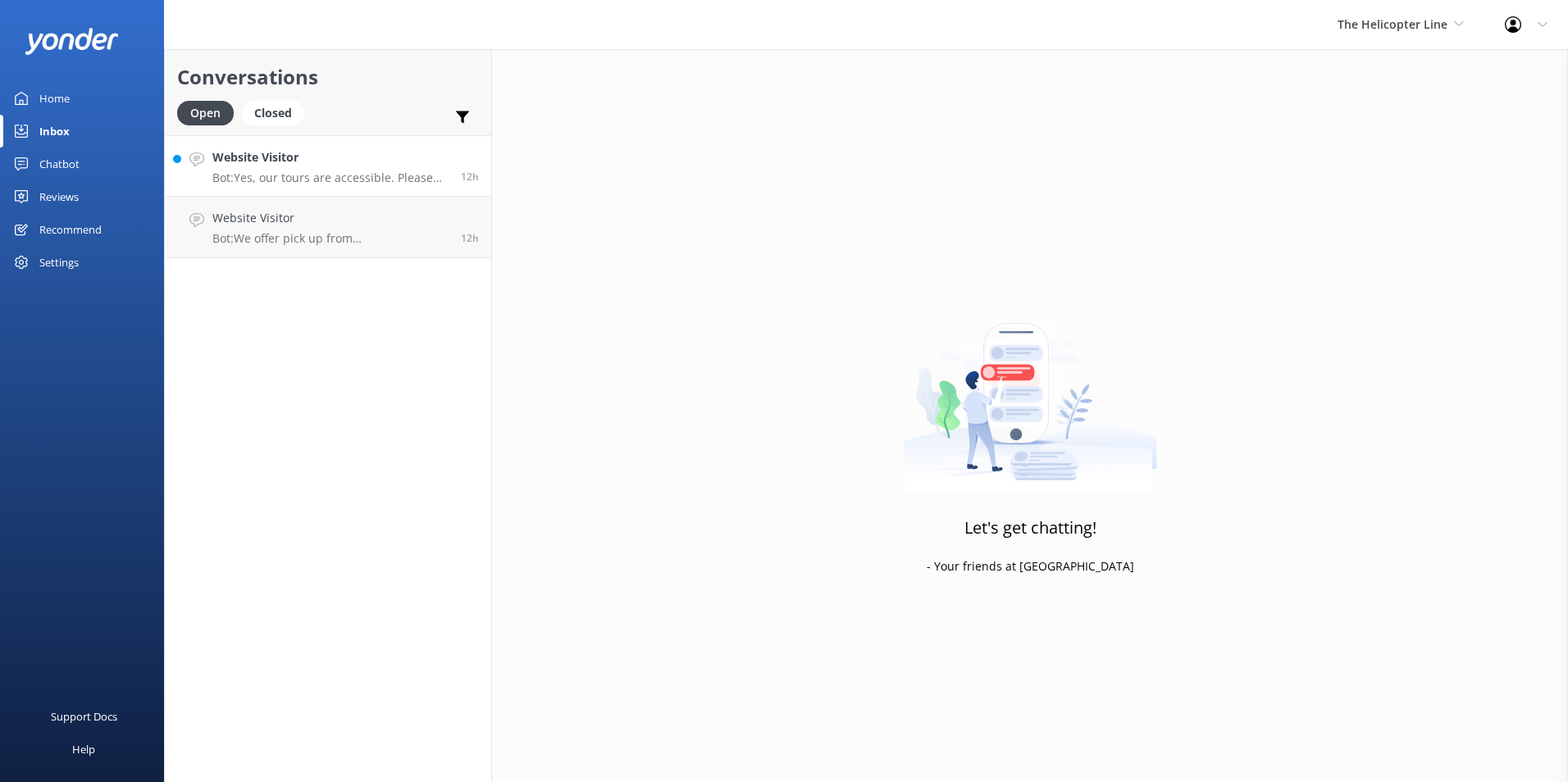
click at [326, 180] on p "Bot: Yes, our tours are accessible. Please get in touch with our base to let us…" at bounding box center [330, 178] width 236 height 15
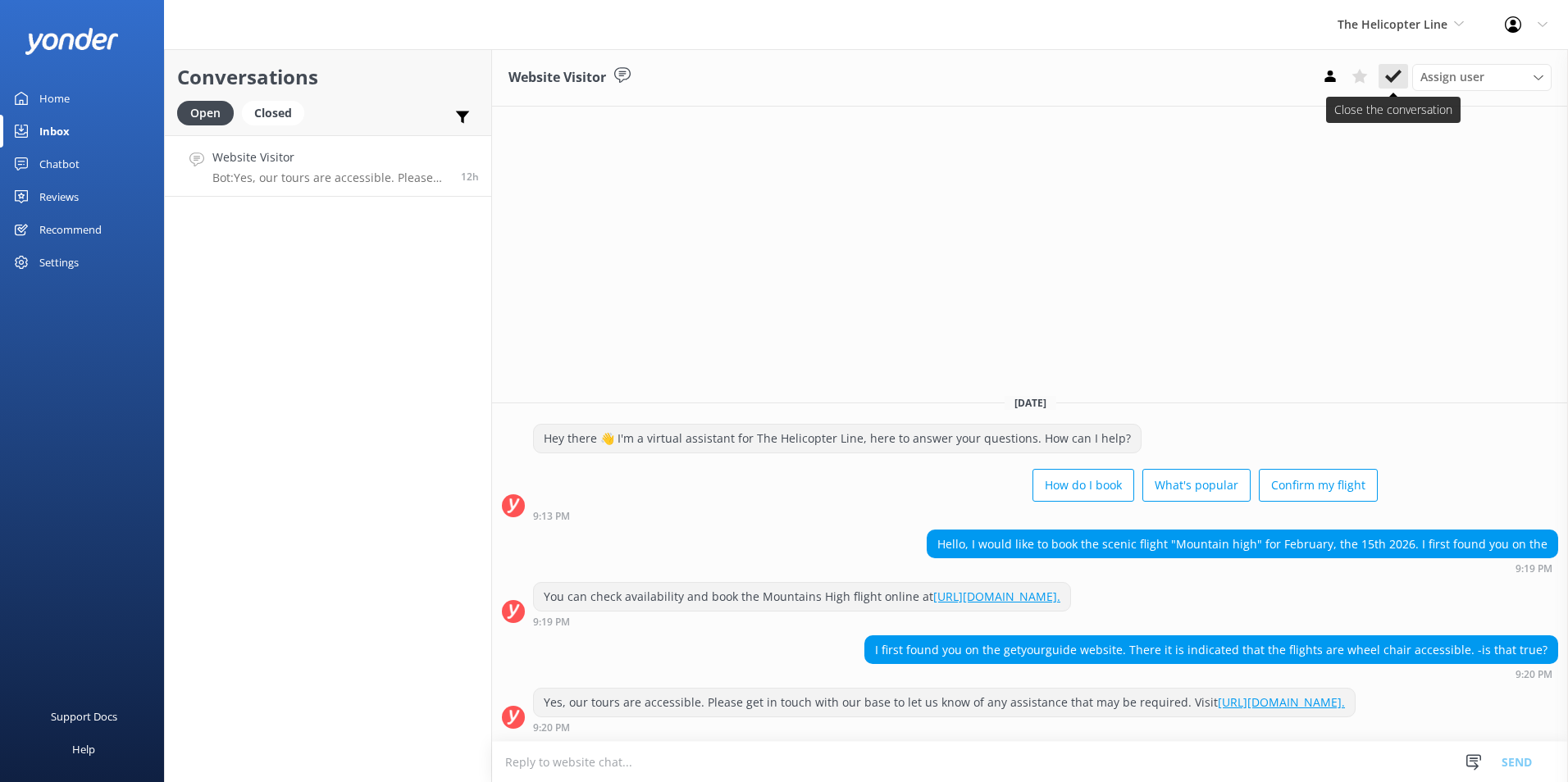
click at [1394, 77] on use at bounding box center [1393, 76] width 16 height 13
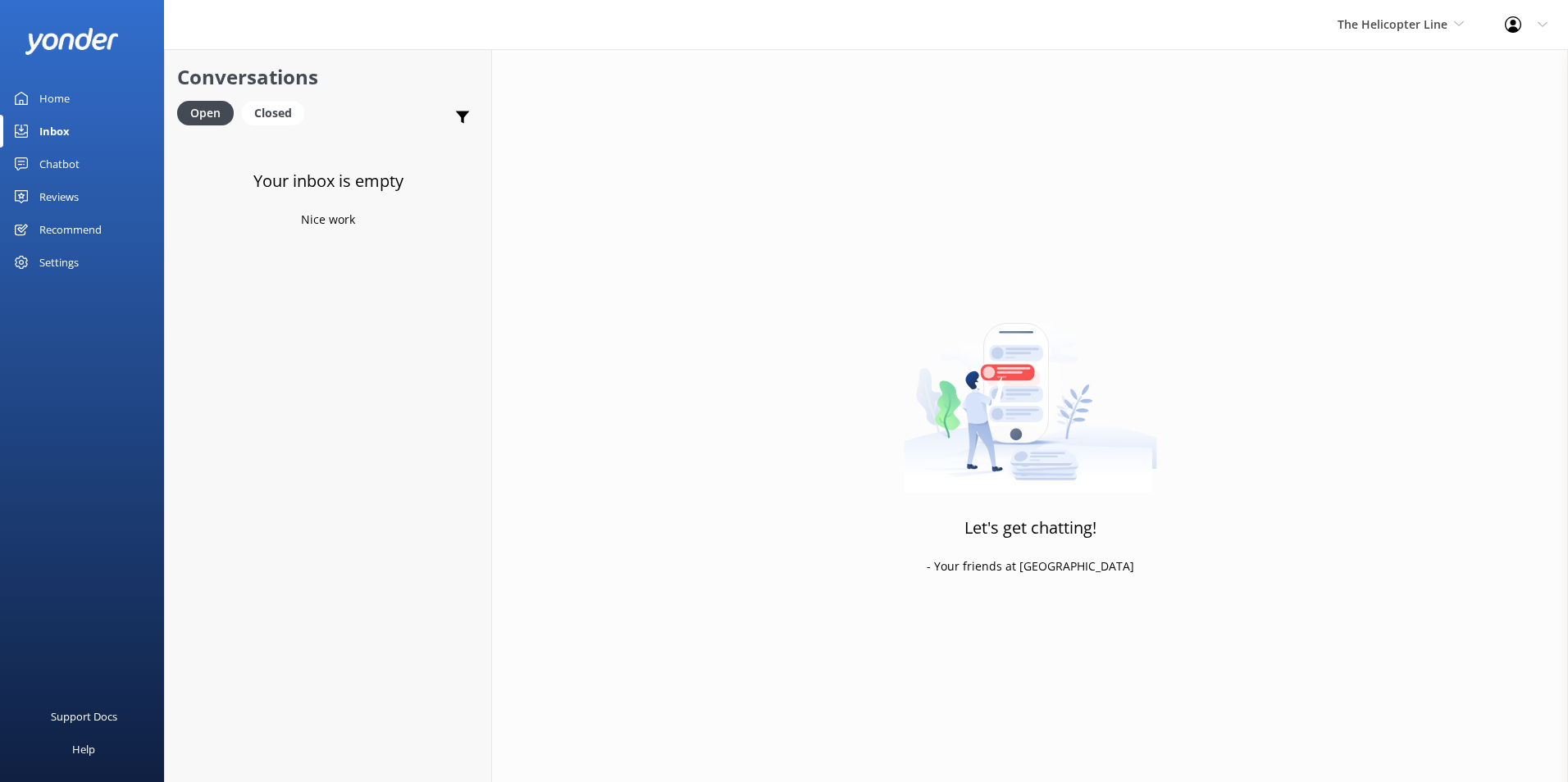
click at [70, 97] on link "Home" at bounding box center [82, 98] width 164 height 33
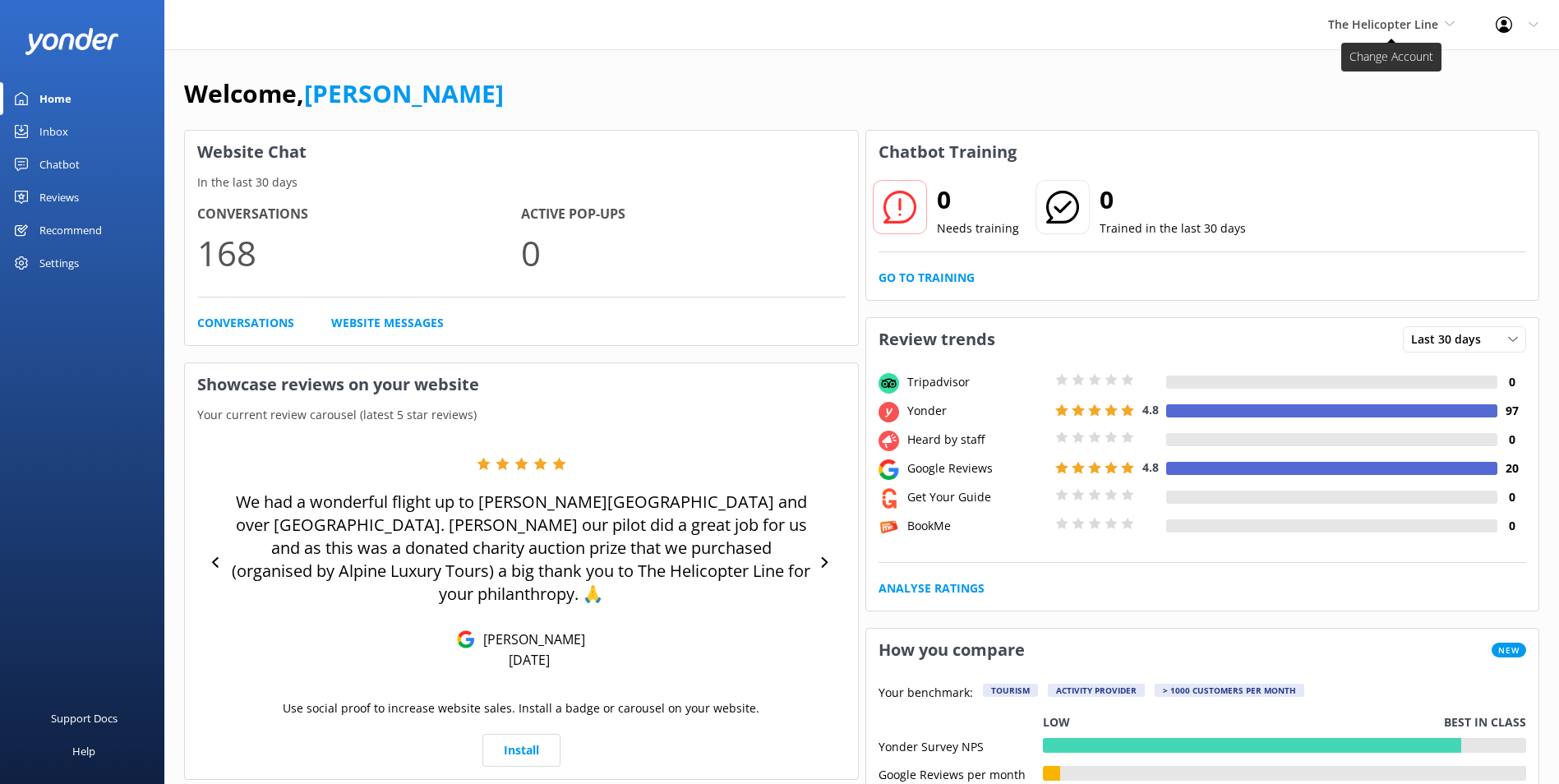
click at [1380, 30] on span "The Helicopter Line" at bounding box center [1383, 24] width 110 height 15
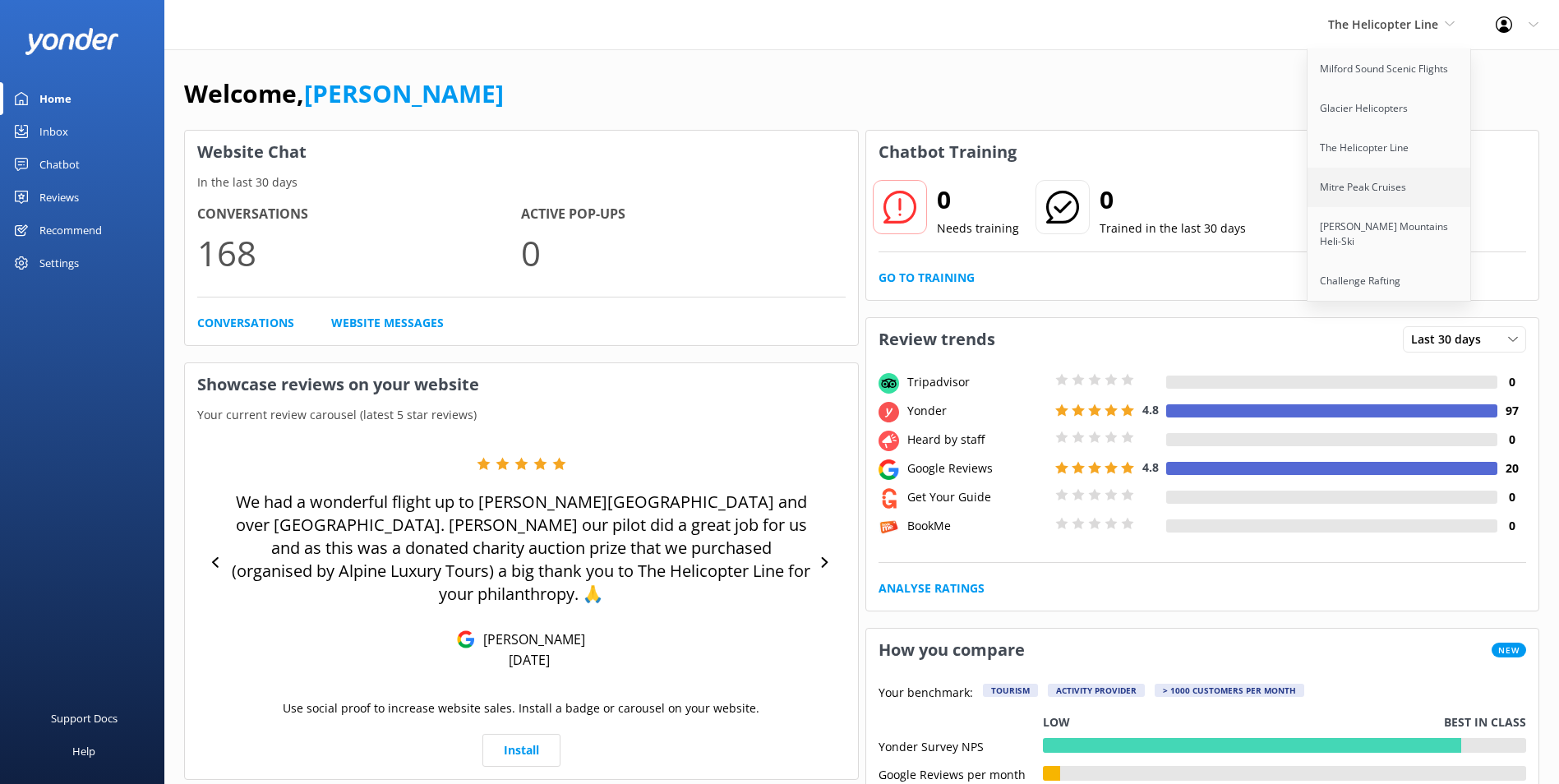
click at [1416, 175] on link "Mitre Peak Cruises" at bounding box center [1390, 186] width 165 height 39
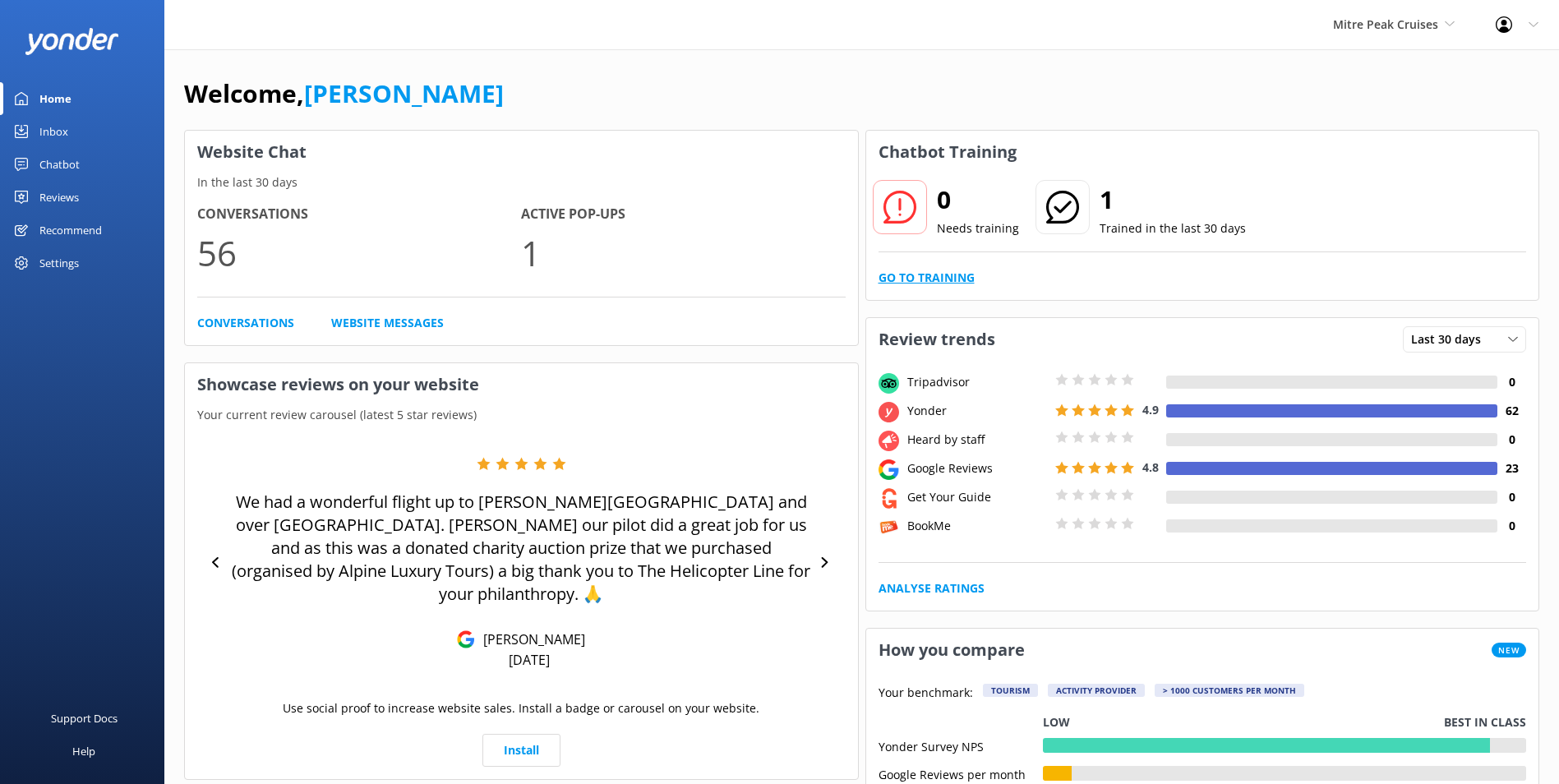
click at [948, 276] on link "Go to Training" at bounding box center [927, 277] width 96 height 18
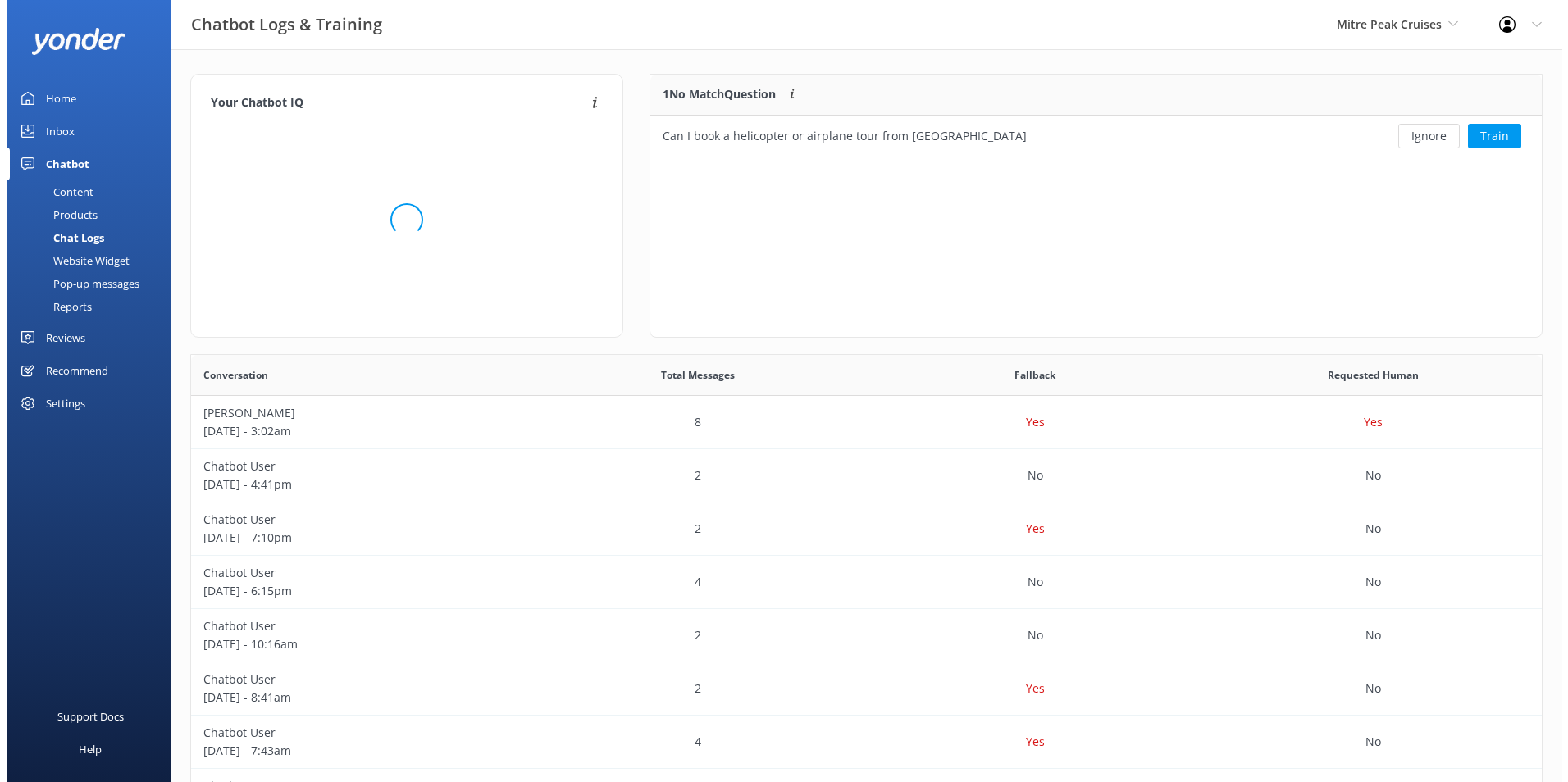
scroll to position [71, 878]
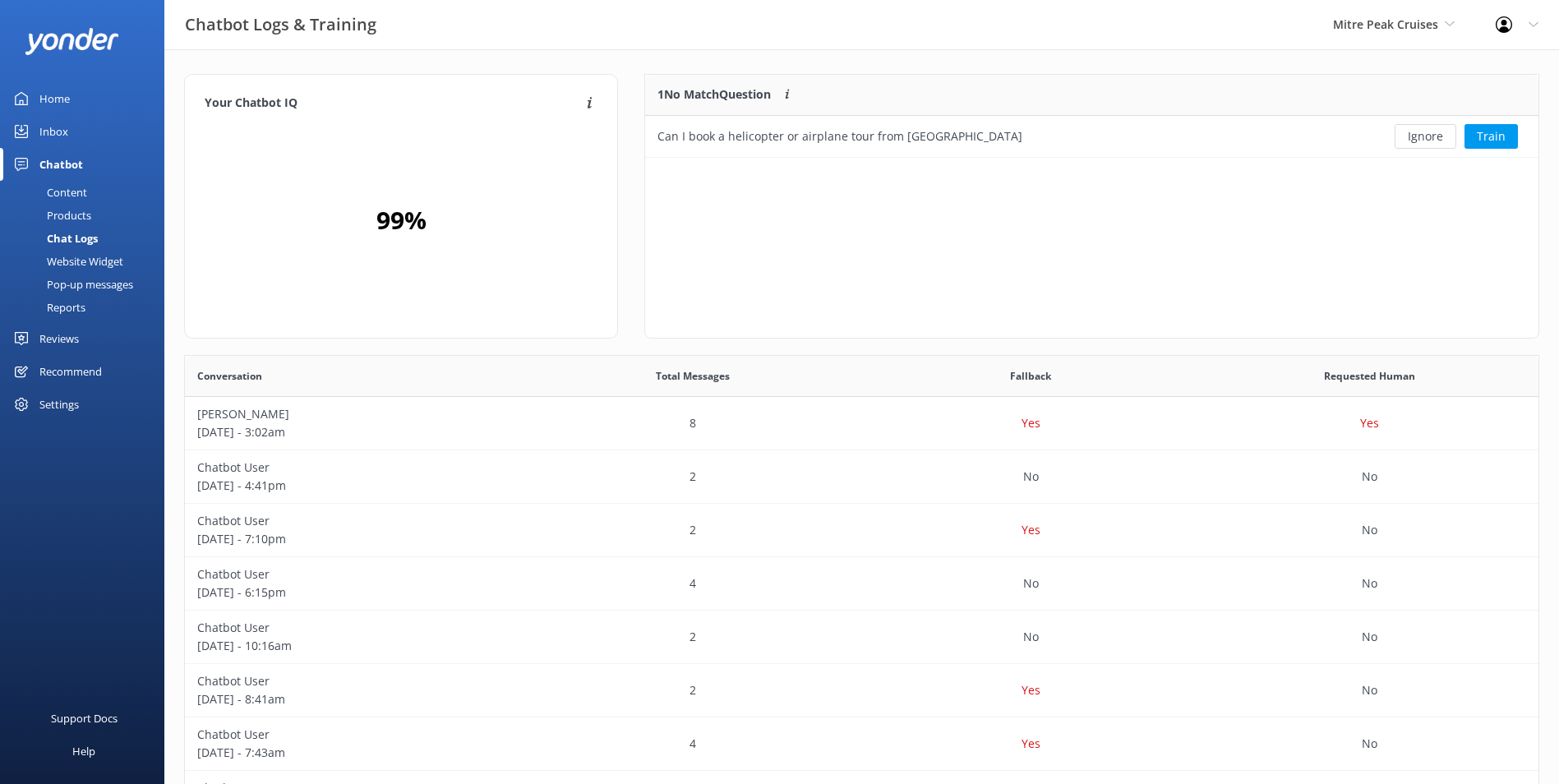
click at [83, 127] on link "Inbox" at bounding box center [82, 132] width 165 height 33
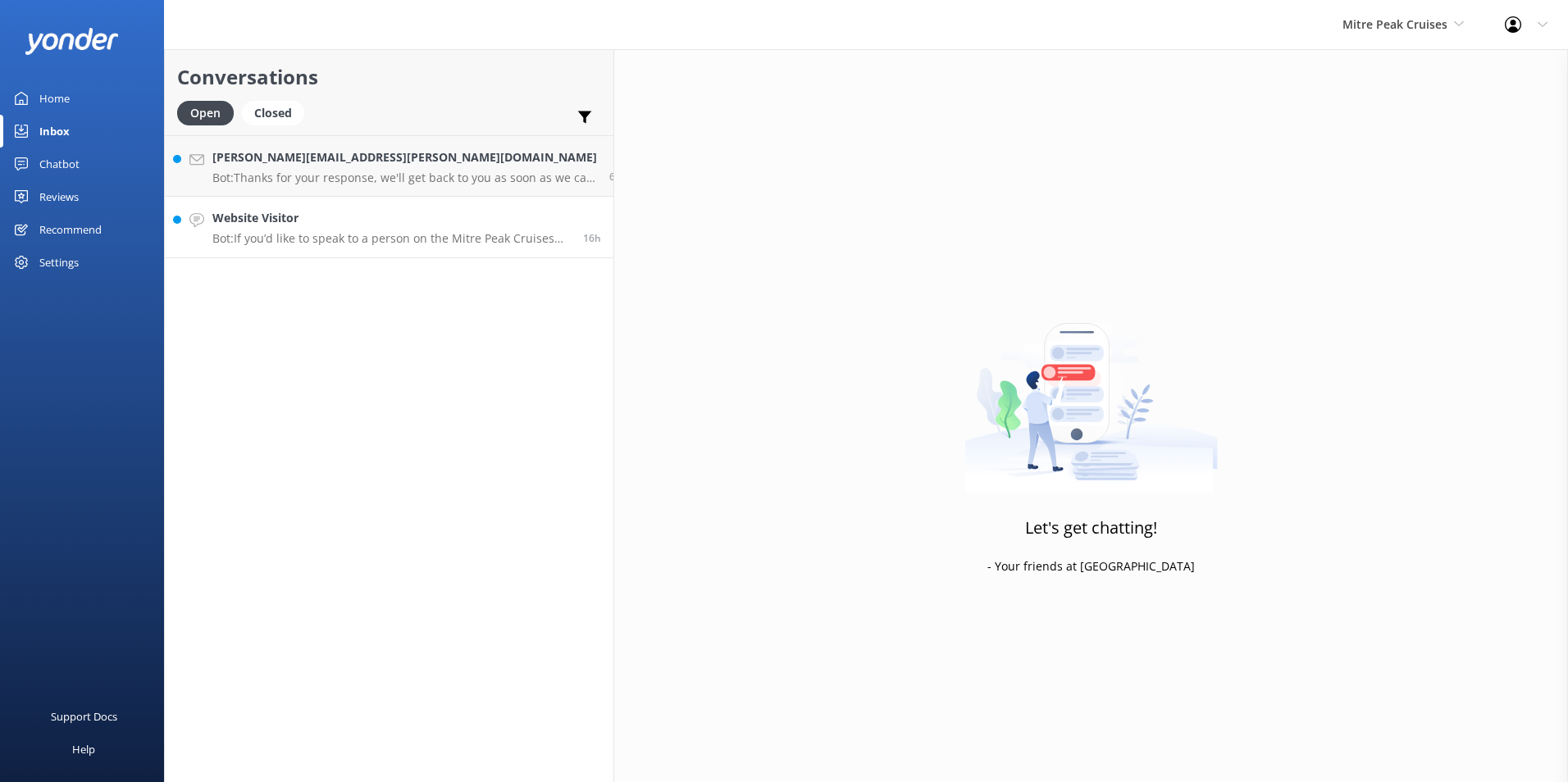
click at [430, 234] on p "Bot: If you’d like to speak to a person on the Mitre Peak Cruises team, please …" at bounding box center [391, 239] width 358 height 15
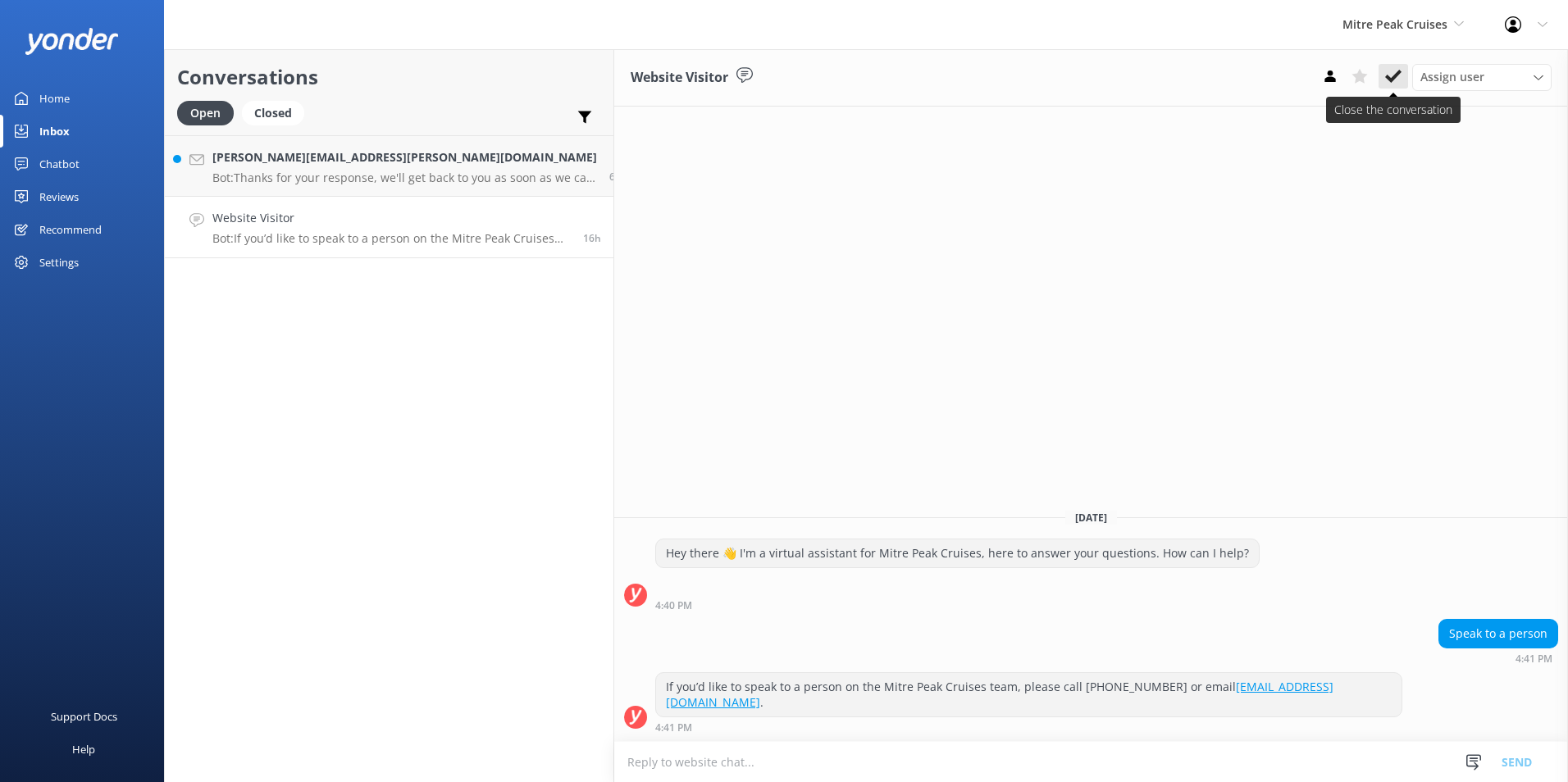
click at [1395, 76] on use at bounding box center [1393, 76] width 16 height 13
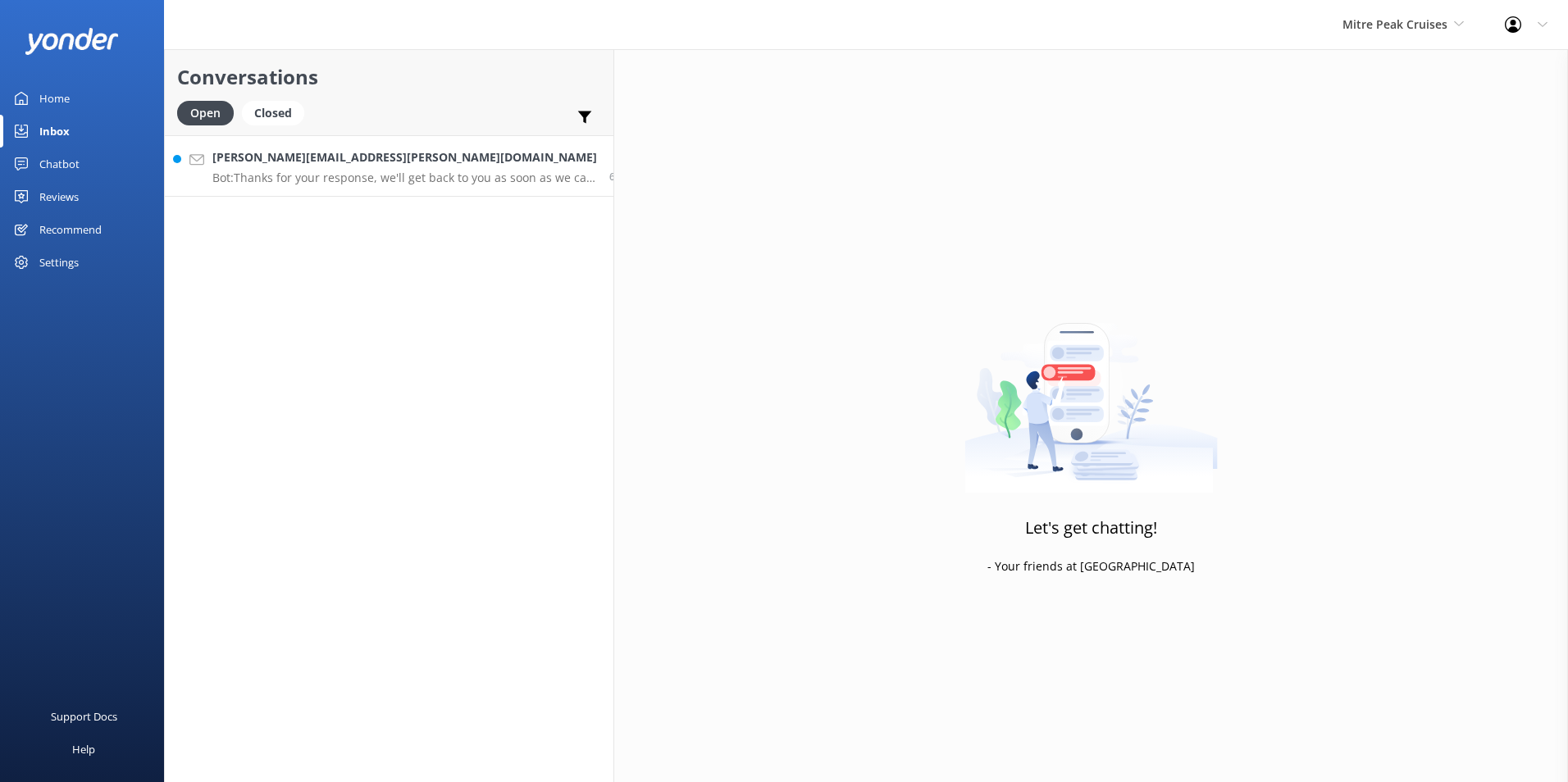
click at [313, 186] on link "[PERSON_NAME][EMAIL_ADDRESS][PERSON_NAME][DOMAIN_NAME] Bot: Thanks for your res…" at bounding box center [389, 166] width 448 height 62
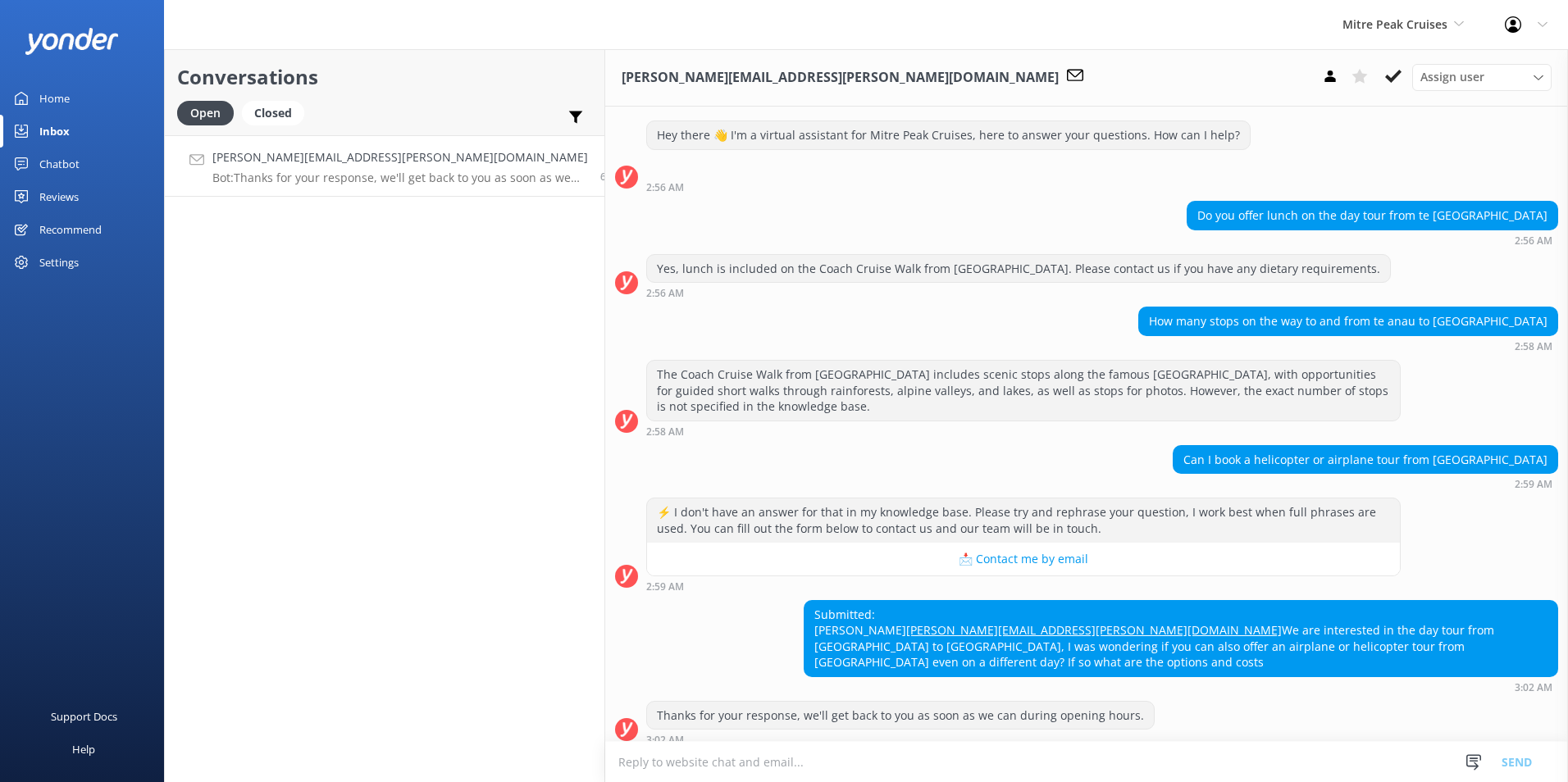
scroll to position [41, 0]
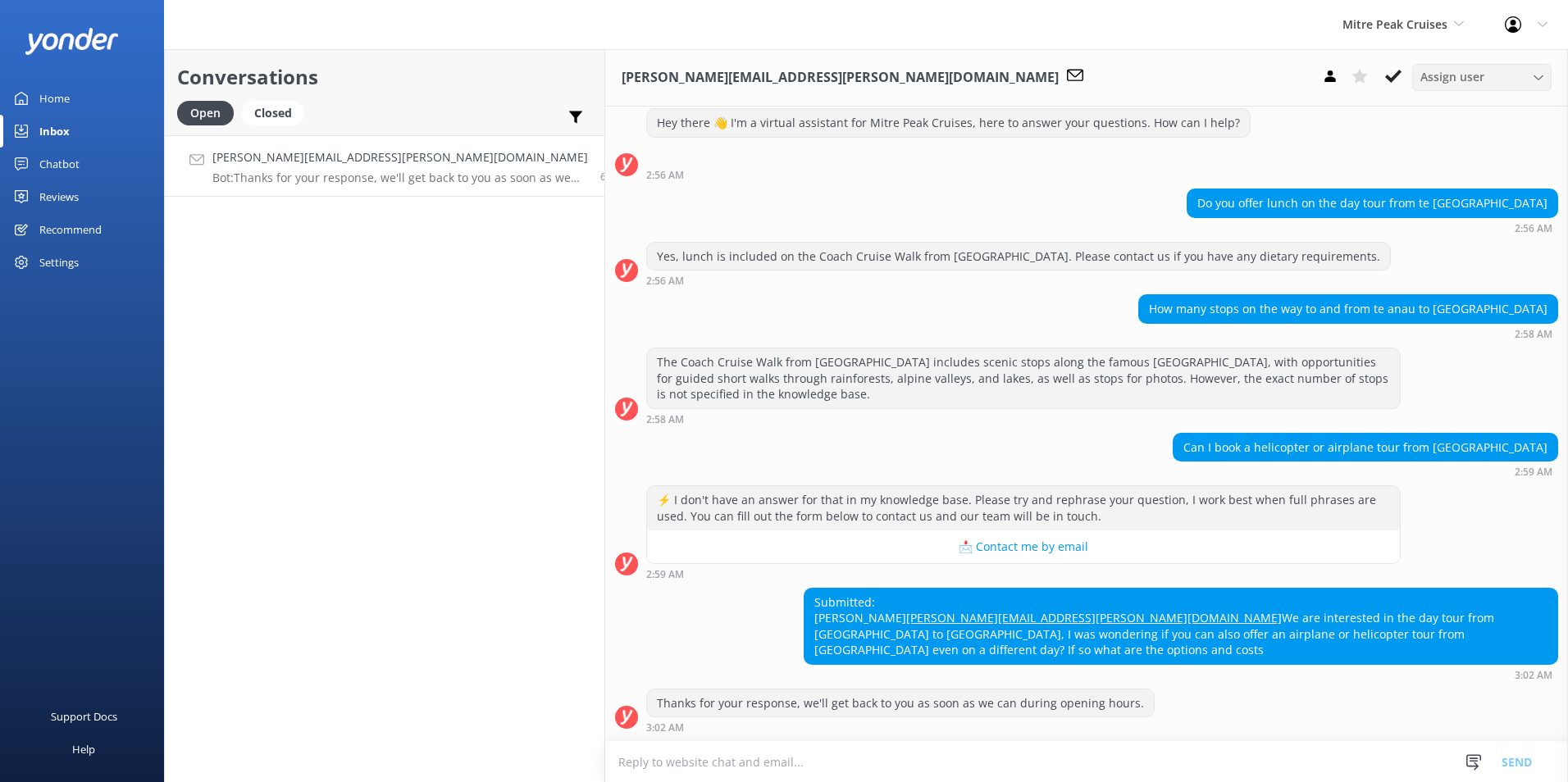
click at [1448, 69] on span "Assign user" at bounding box center [1452, 77] width 64 height 18
click at [1489, 217] on div "Central Reservations" at bounding box center [1470, 210] width 99 height 16
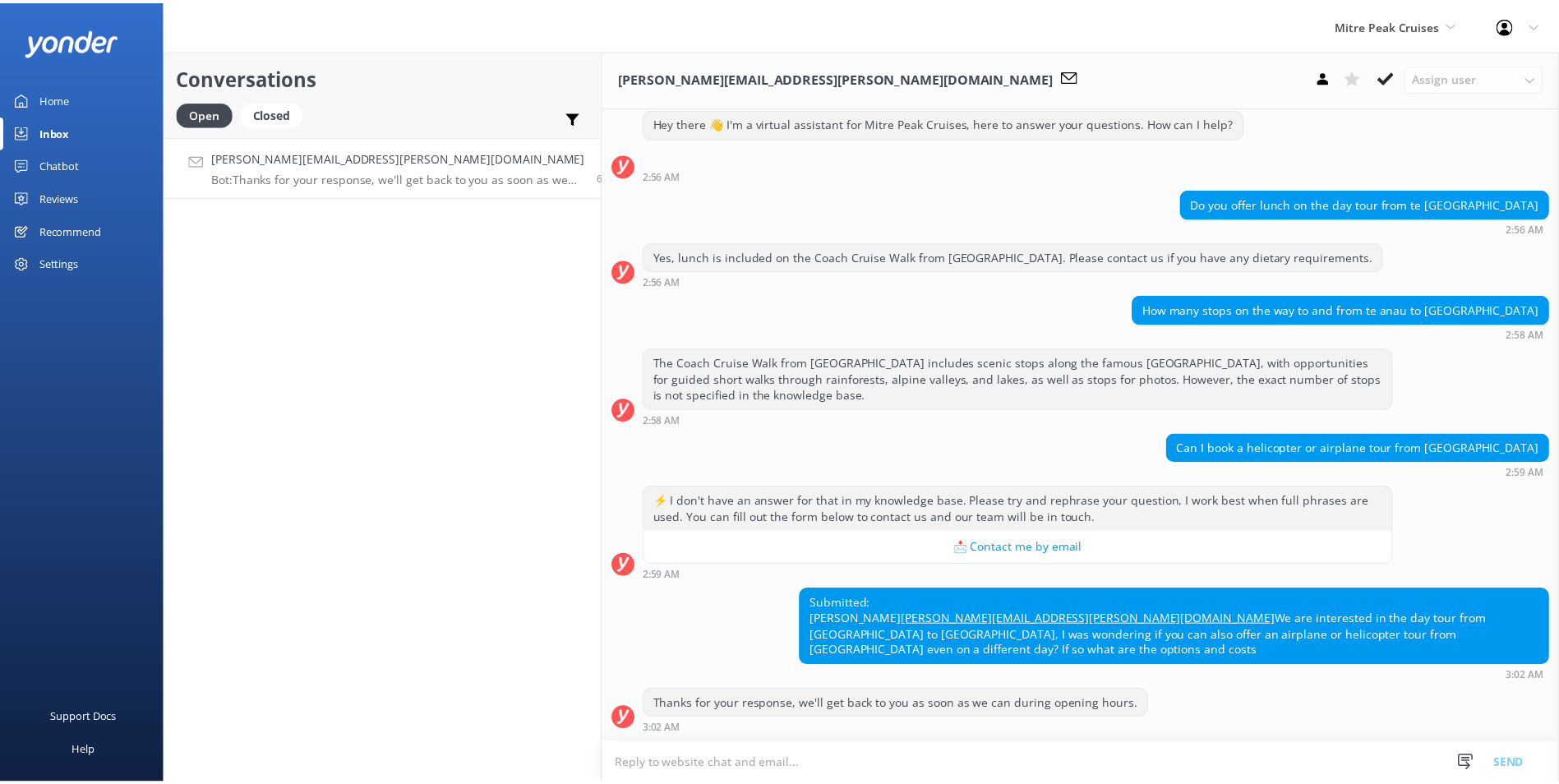
scroll to position [77, 0]
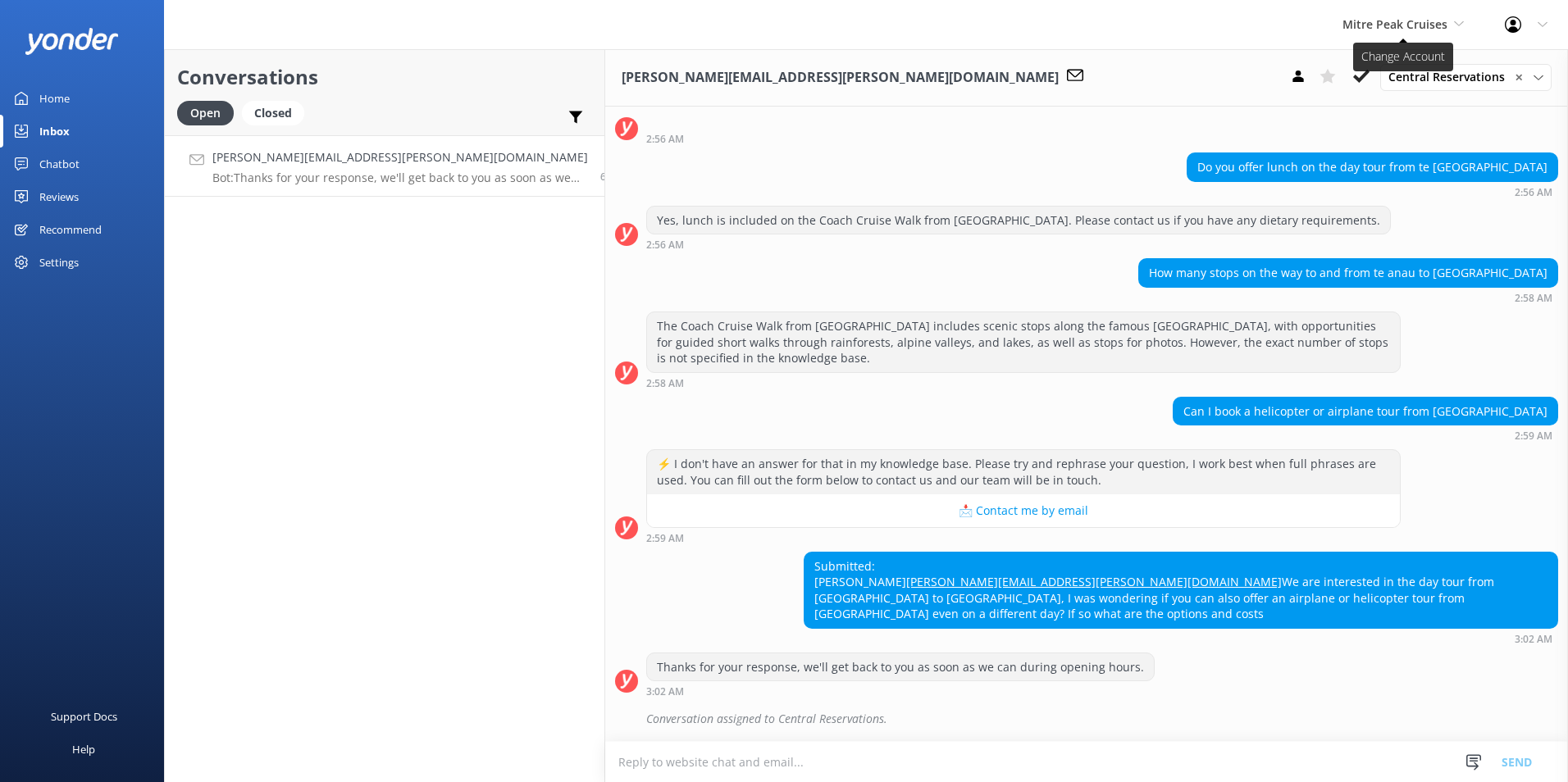
drag, startPoint x: 1427, startPoint y: 41, endPoint x: 1424, endPoint y: 32, distance: 9.5
click at [1426, 35] on div "Mitre Peak Cruises Milford Sound Scenic Flights Glacier Helicopters The Helicop…" at bounding box center [1403, 24] width 162 height 49
click at [1423, 32] on span "Mitre Peak Cruises" at bounding box center [1403, 24] width 122 height 18
click at [1416, 13] on div "Mitre Peak Cruises Milford Sound Scenic Flights Glacier Helicopters The Helicop…" at bounding box center [1403, 24] width 162 height 49
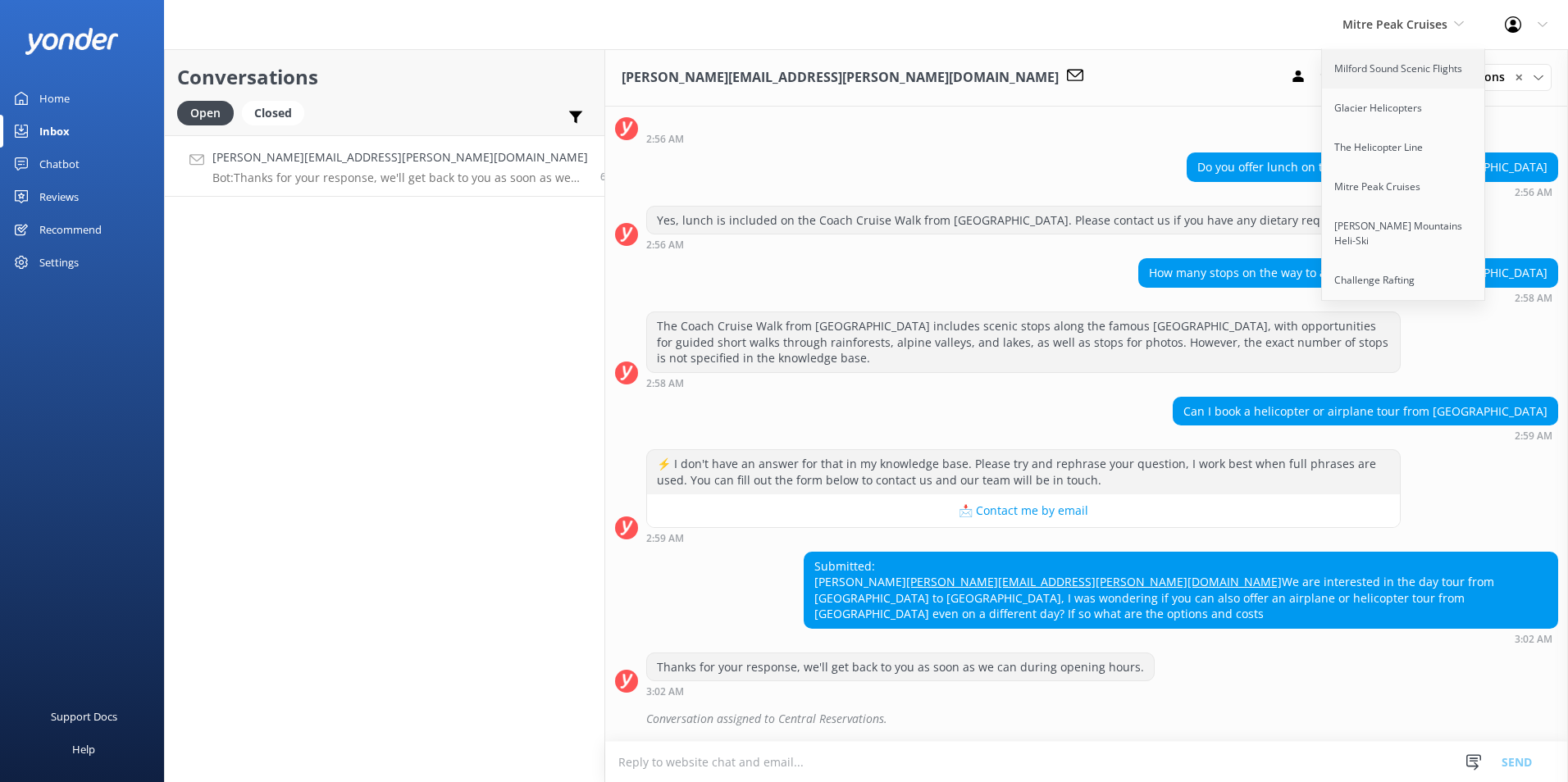
click at [1387, 73] on link "Milford Sound Scenic Flights" at bounding box center [1404, 68] width 164 height 39
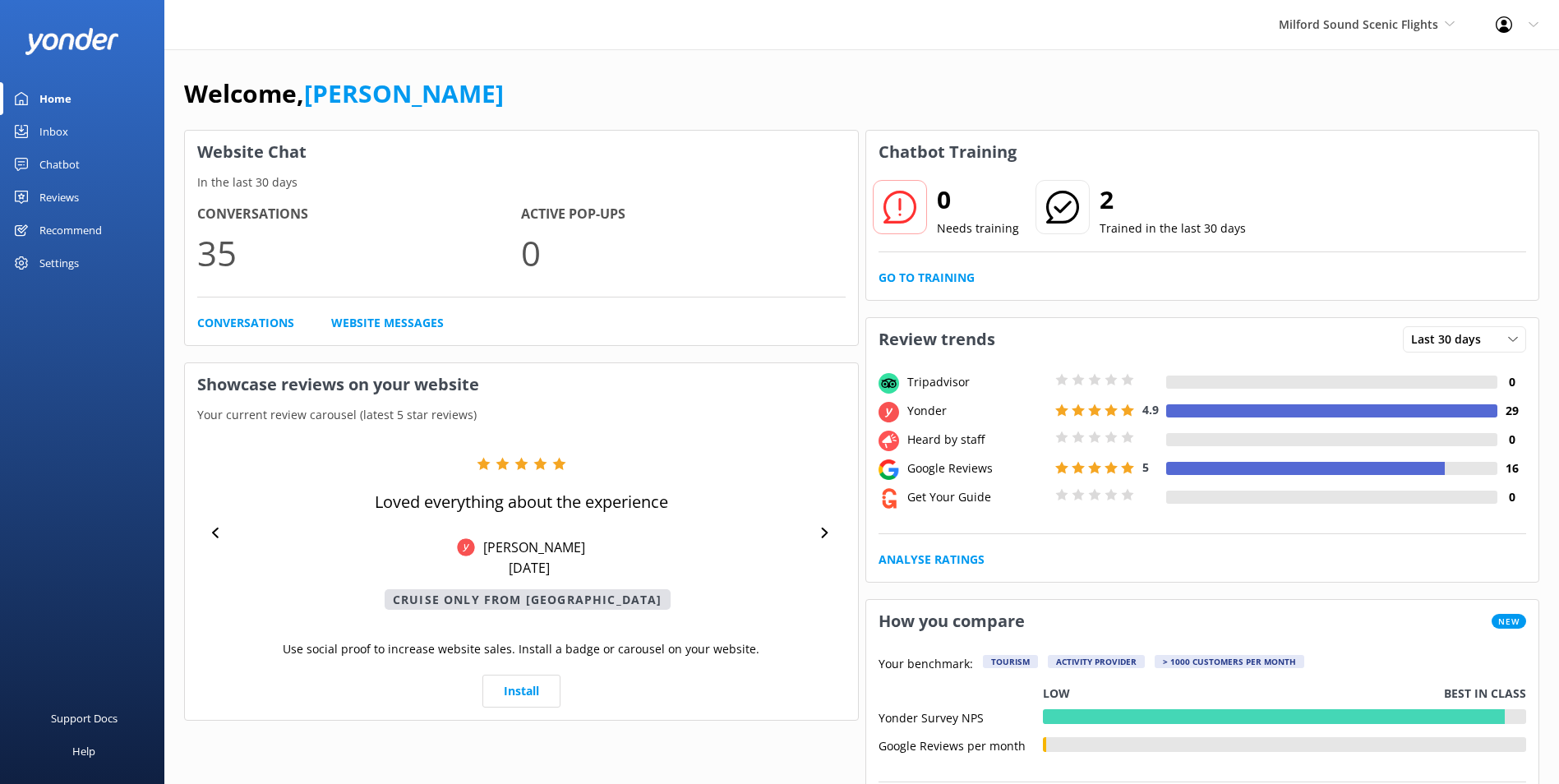
click at [48, 128] on div "Inbox" at bounding box center [54, 132] width 29 height 33
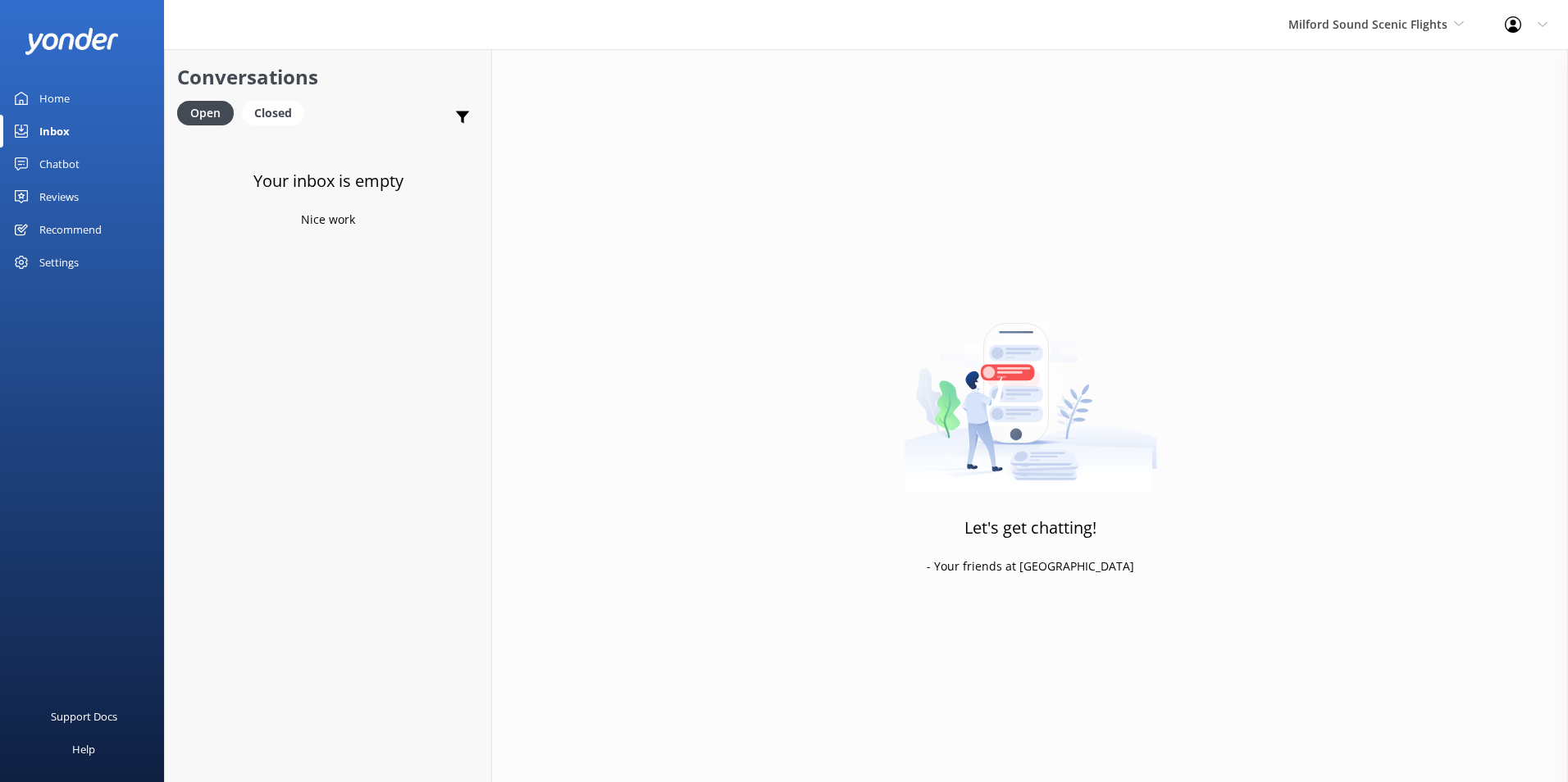
click at [111, 95] on link "Home" at bounding box center [82, 98] width 164 height 33
